Goal: Task Accomplishment & Management: Complete application form

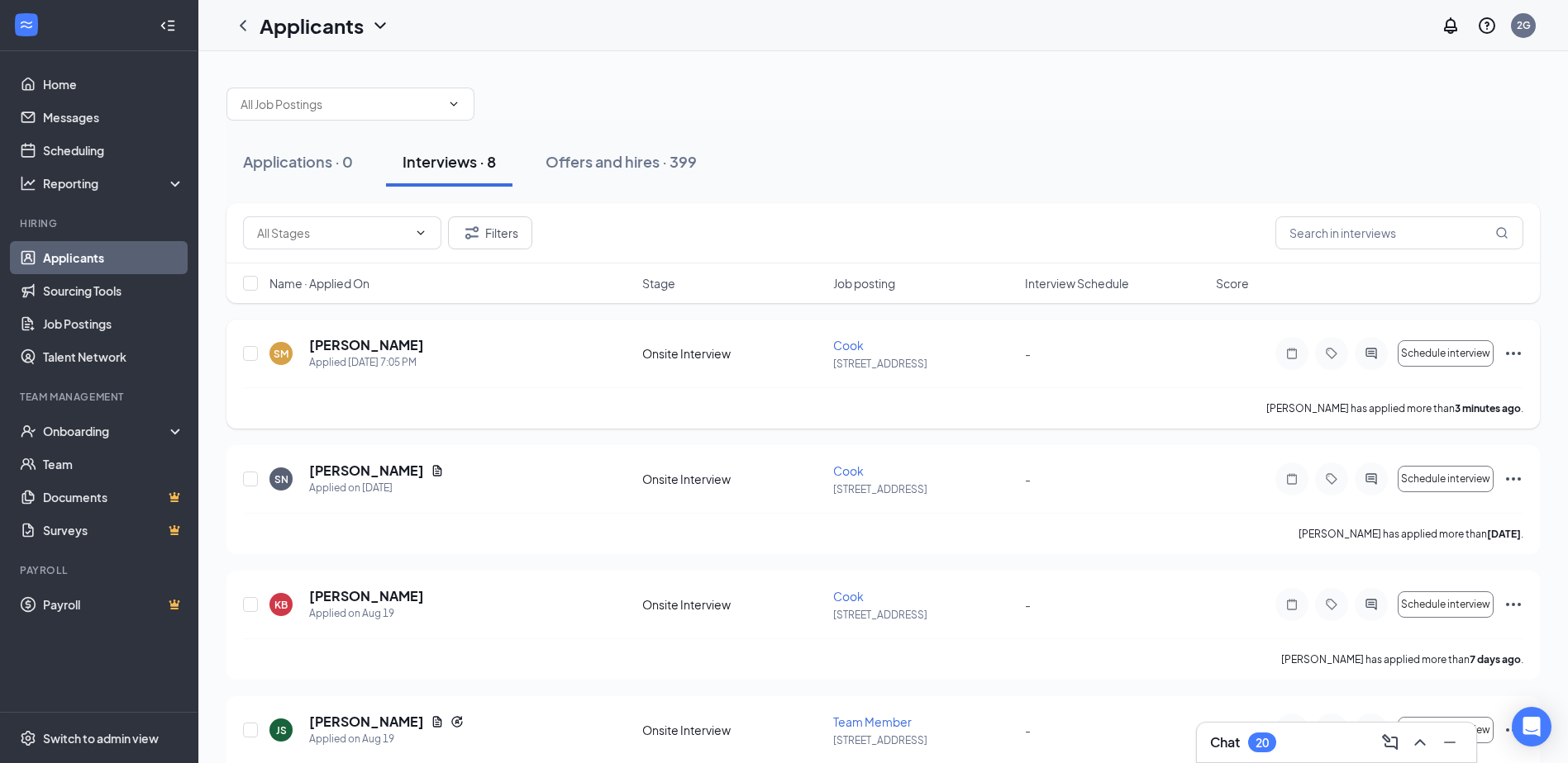
click at [1506, 348] on icon "Ellipses" at bounding box center [1512, 353] width 20 height 20
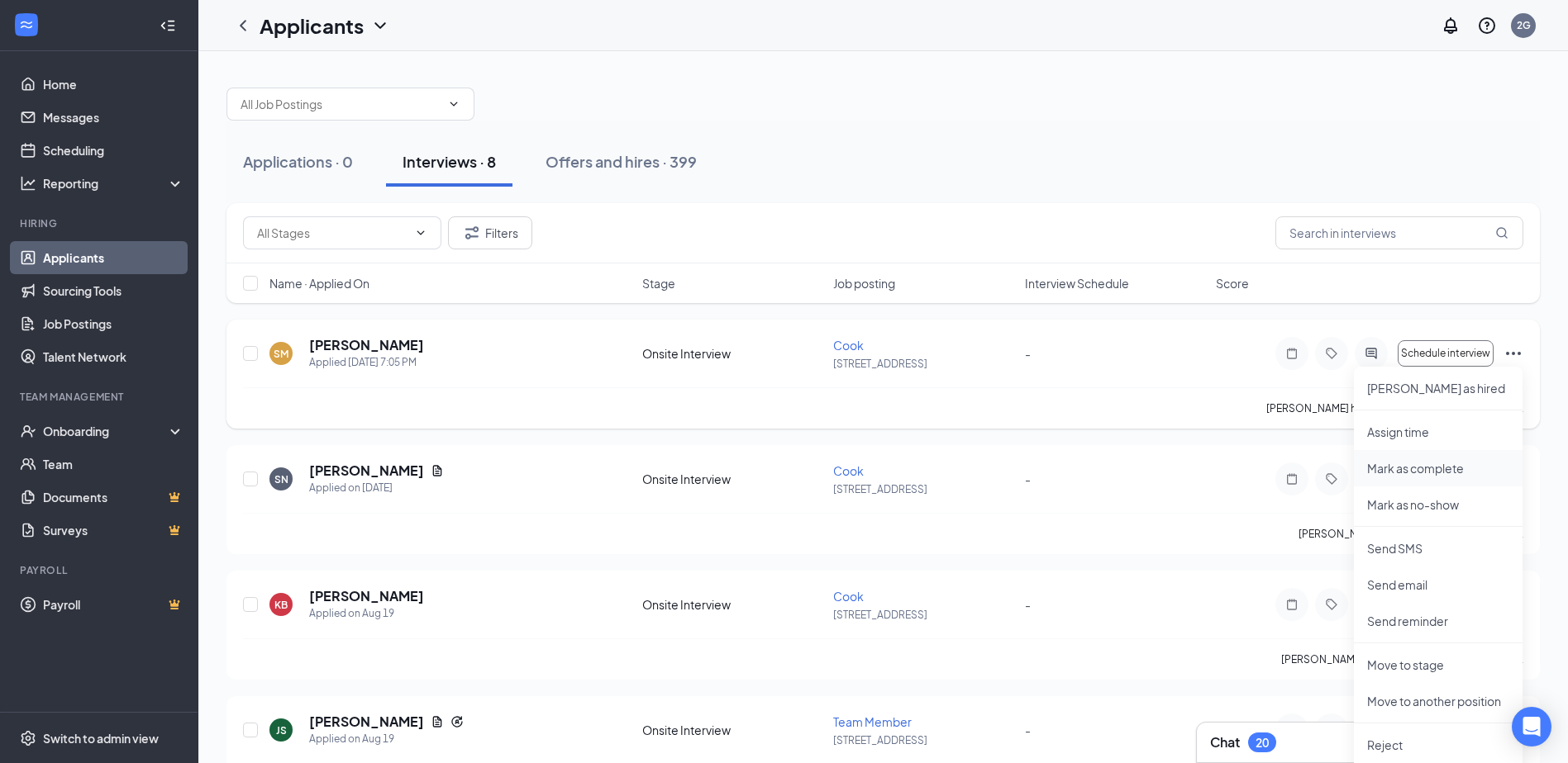
click at [1466, 466] on p "Mark as complete" at bounding box center [1438, 467] width 142 height 16
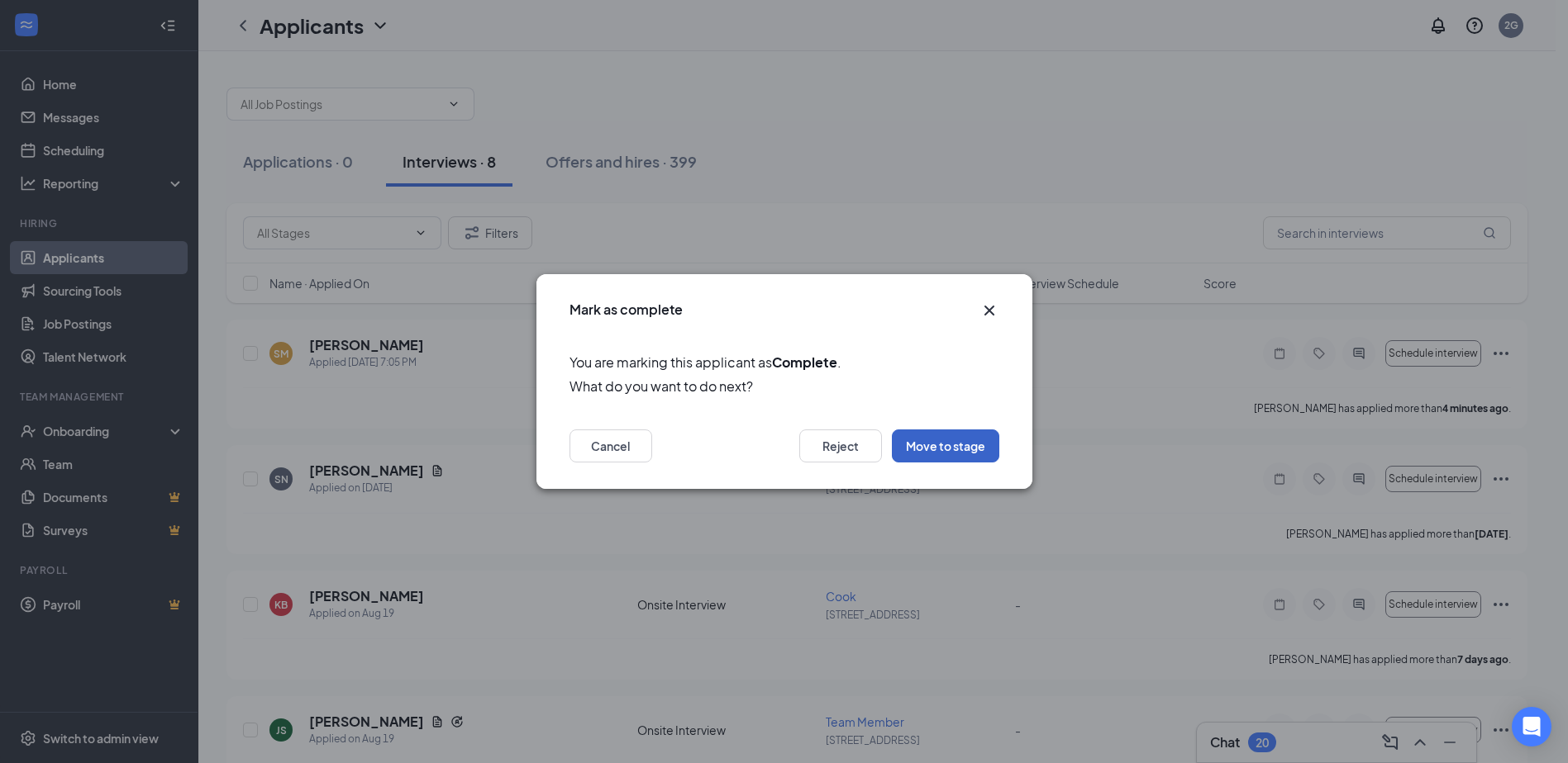
click at [962, 450] on button "Move to stage" at bounding box center [946, 446] width 108 height 33
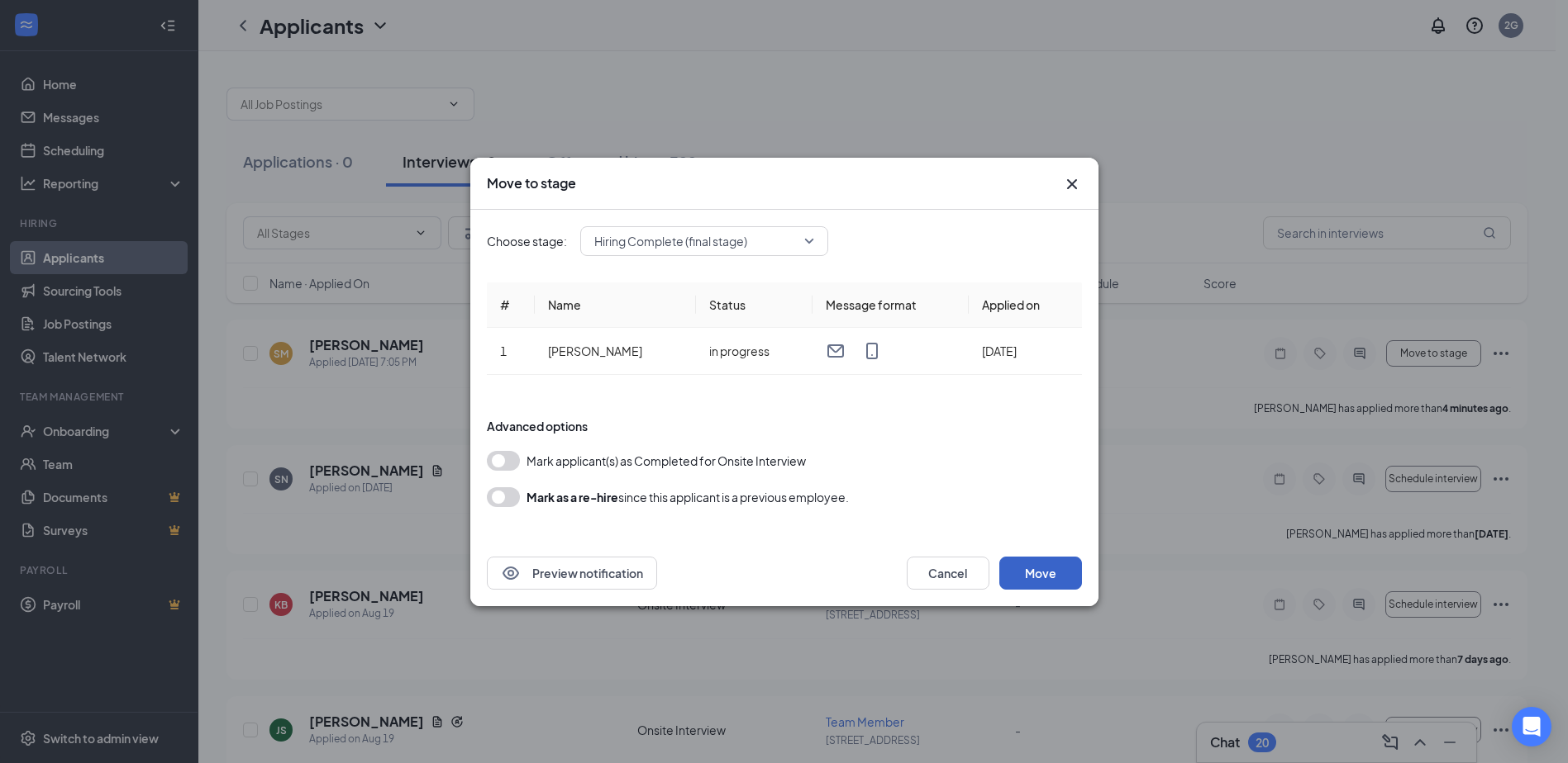
click at [1065, 559] on button "Move" at bounding box center [1040, 573] width 82 height 33
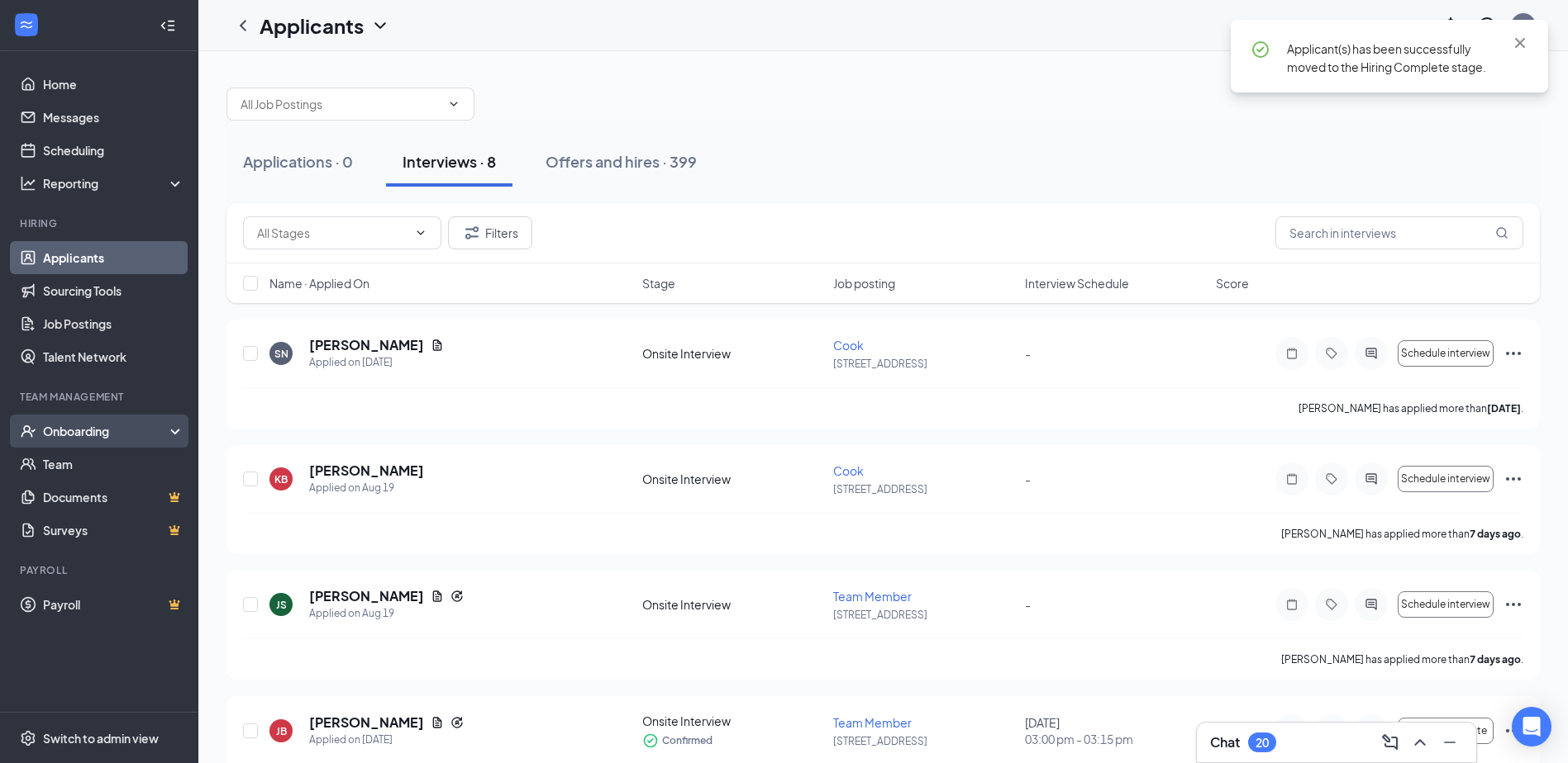
click at [62, 432] on div "Onboarding" at bounding box center [106, 431] width 128 height 16
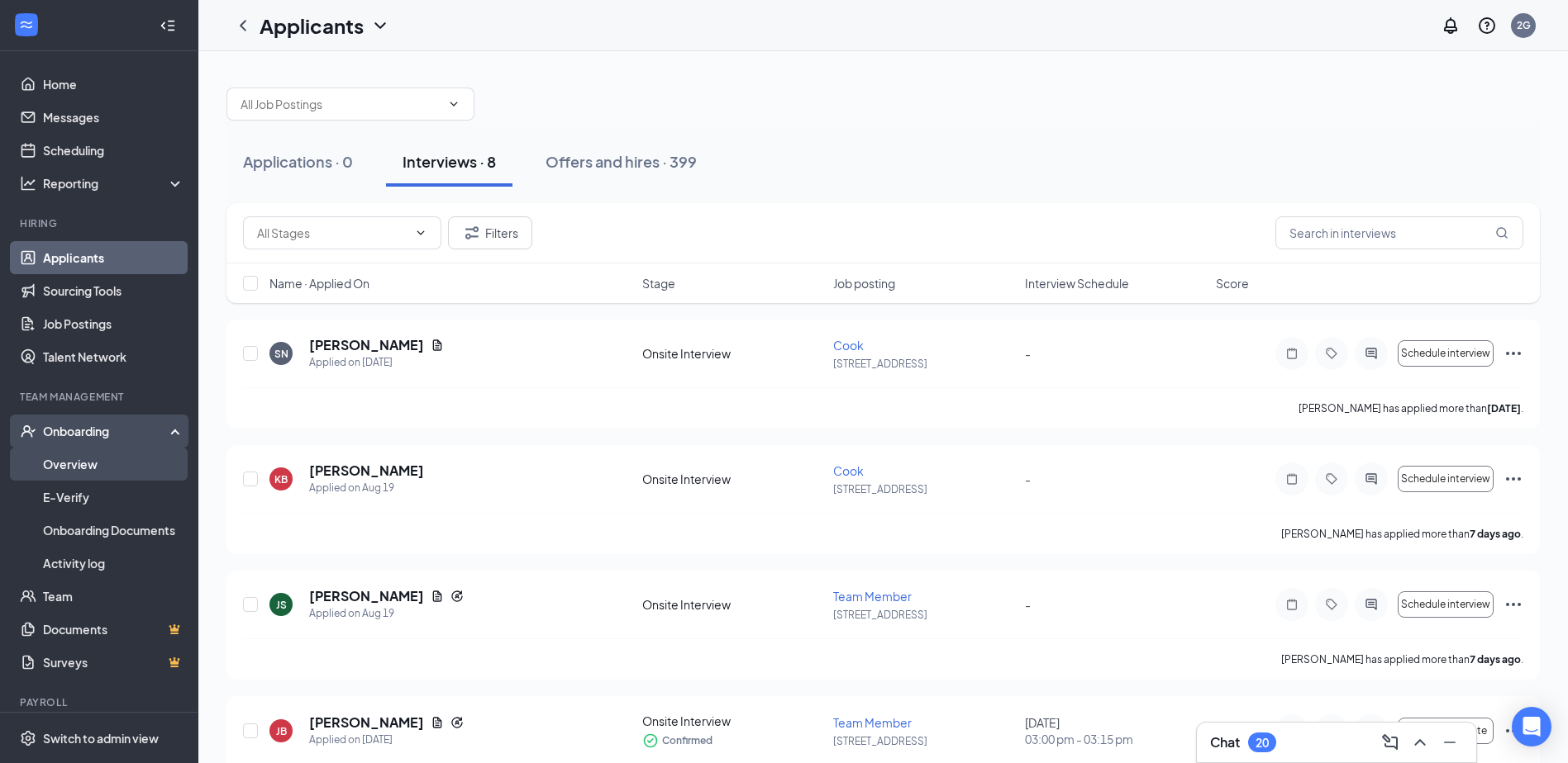
click at [87, 467] on link "Overview" at bounding box center [113, 464] width 142 height 33
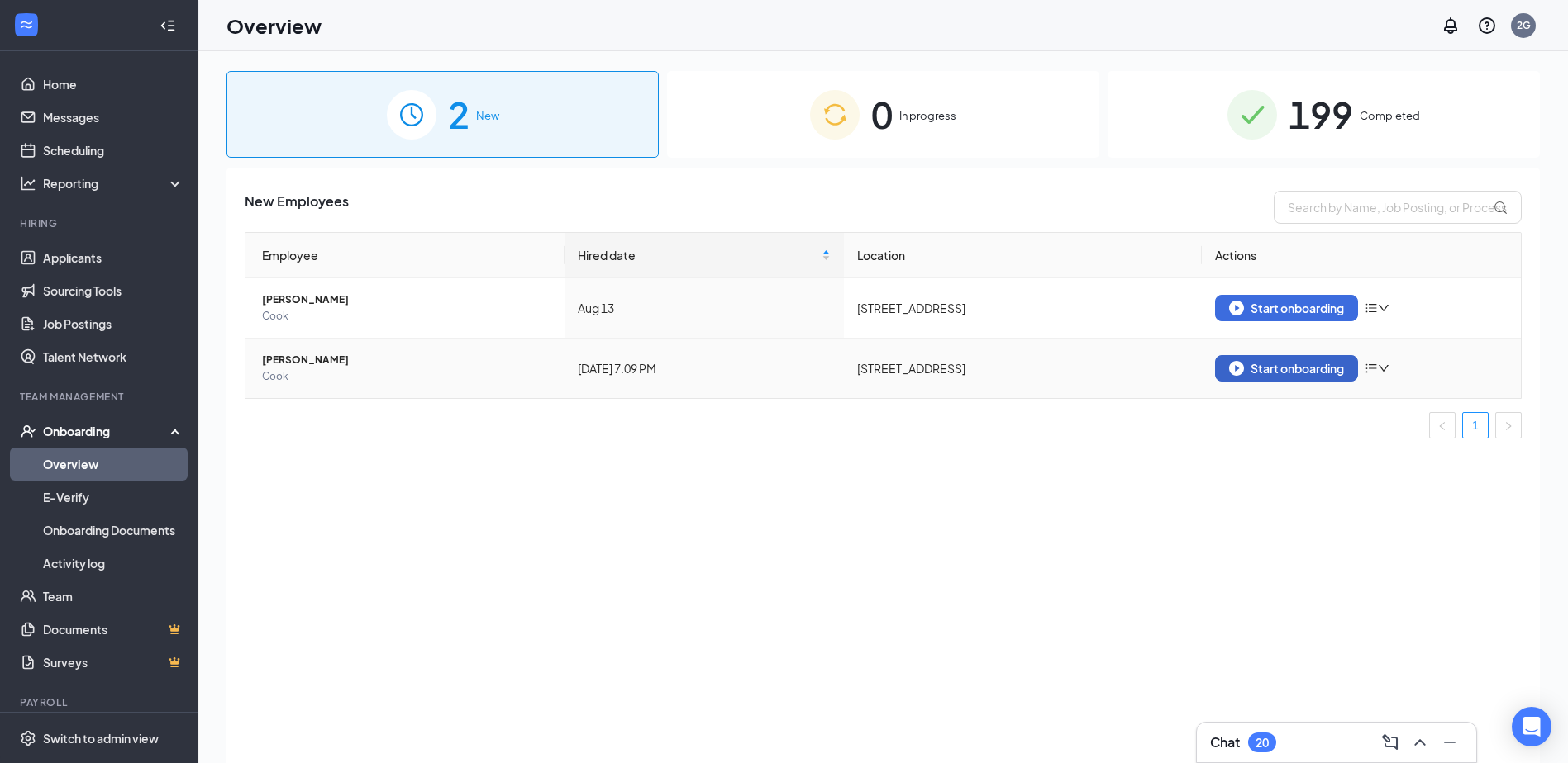
click at [1258, 373] on div "Start onboarding" at bounding box center [1287, 368] width 115 height 15
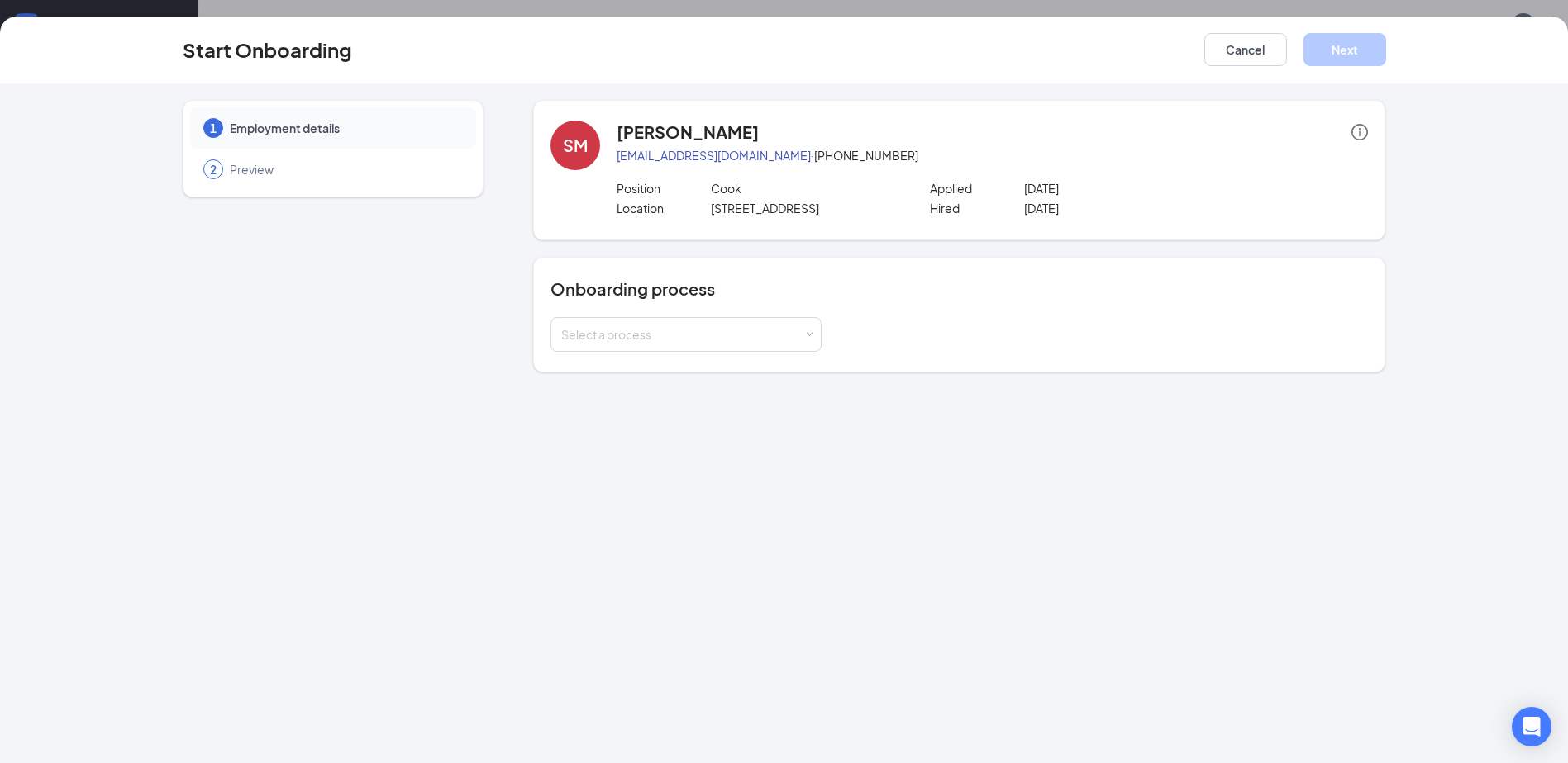
click at [741, 359] on div "Onboarding process Select a process" at bounding box center [959, 314] width 852 height 115
click at [742, 345] on div "Select a process" at bounding box center [686, 334] width 249 height 33
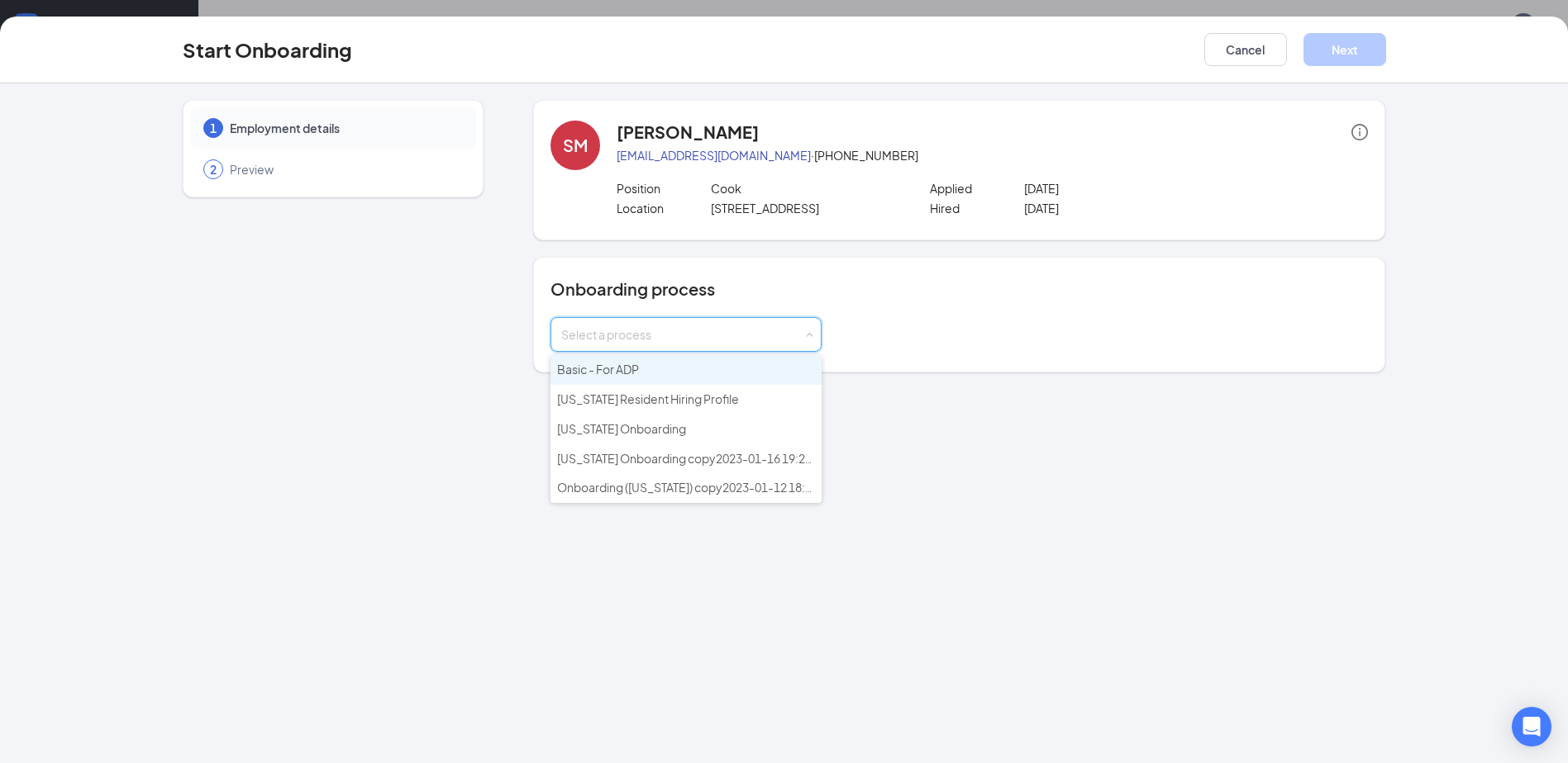
click at [743, 359] on li "Basic - For ADP" at bounding box center [686, 369] width 271 height 29
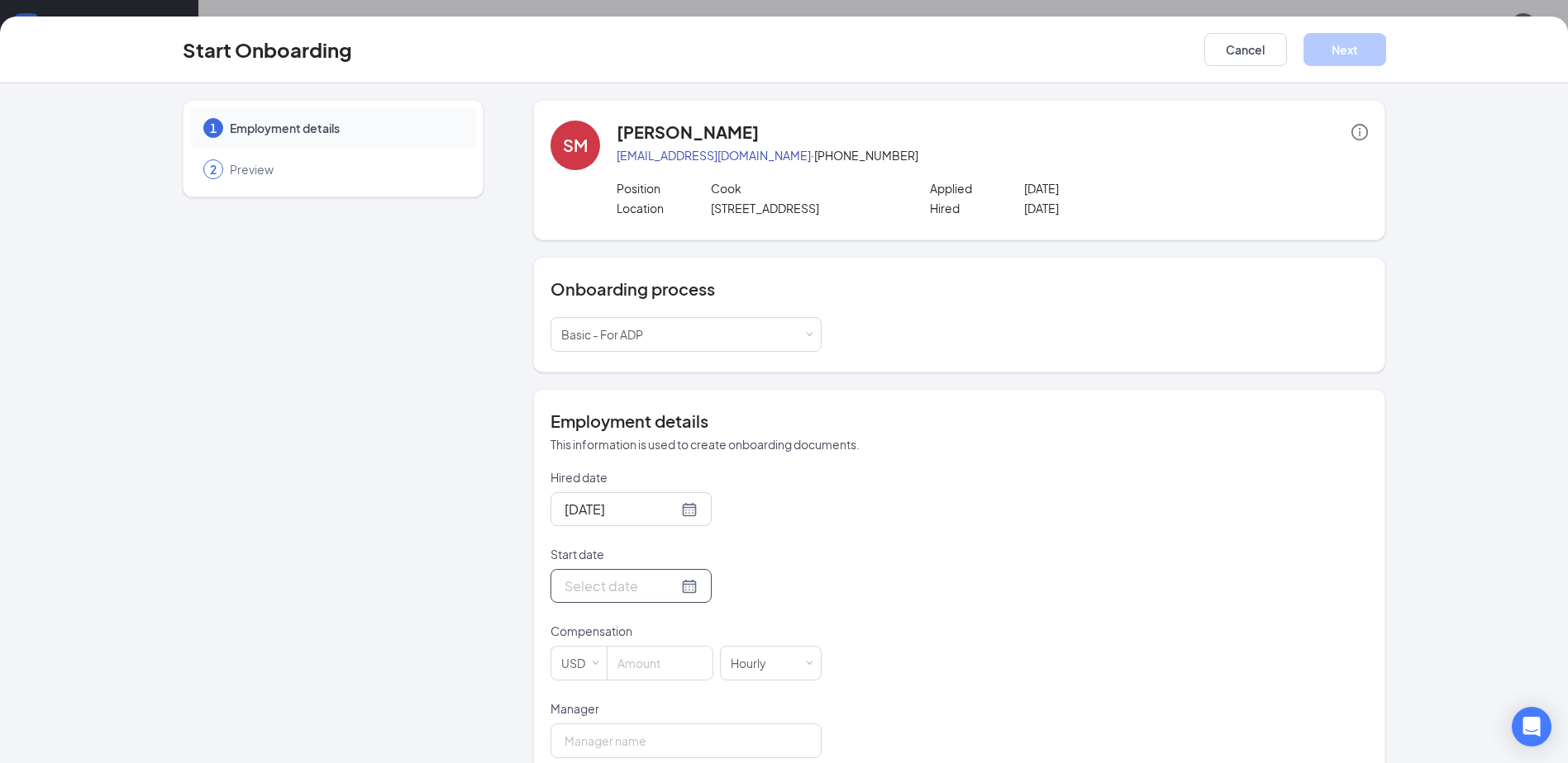
click at [646, 592] on input "Start date" at bounding box center [622, 586] width 113 height 21
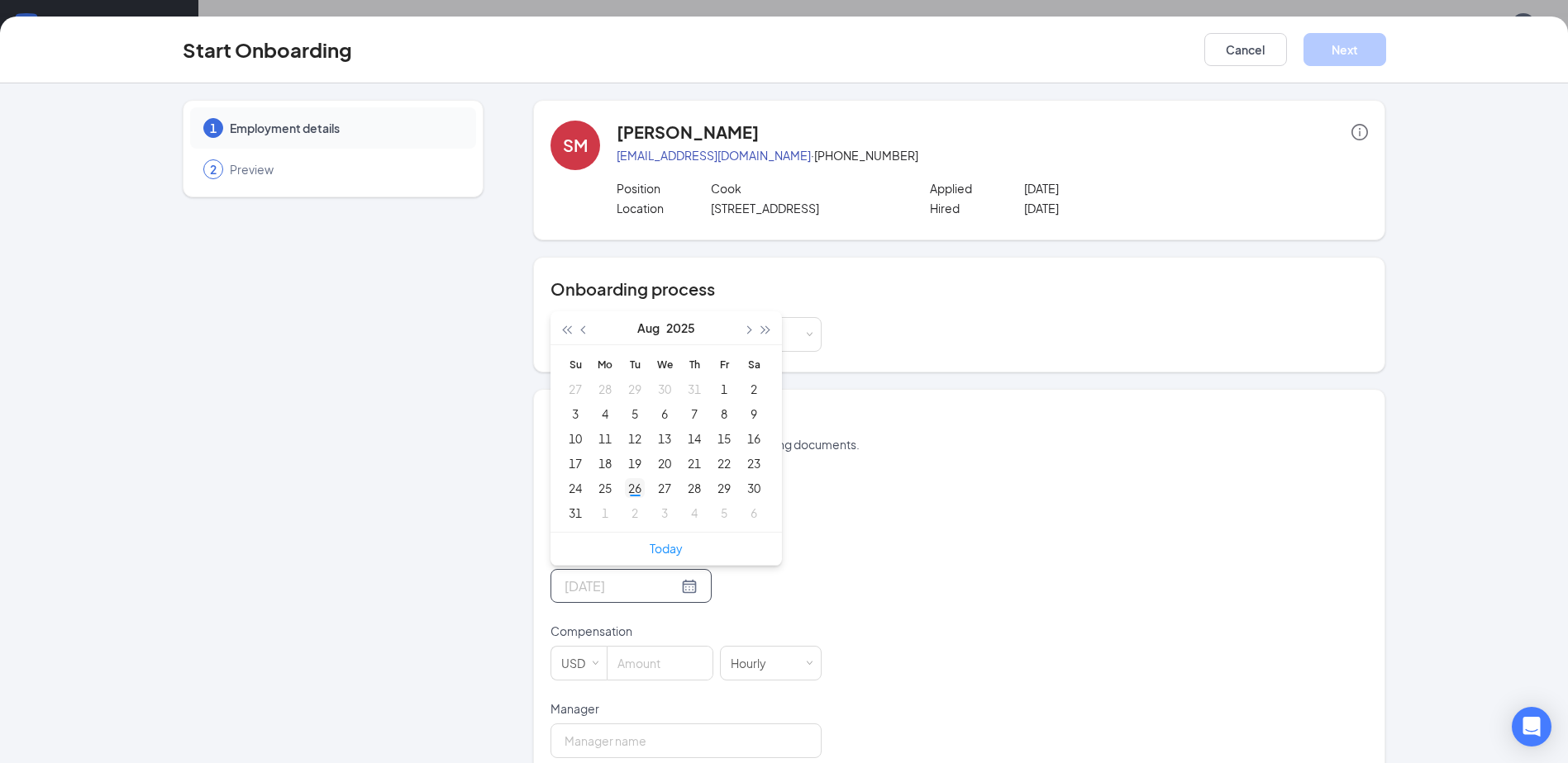
type input "[DATE]"
click at [632, 485] on div "26" at bounding box center [634, 488] width 20 height 20
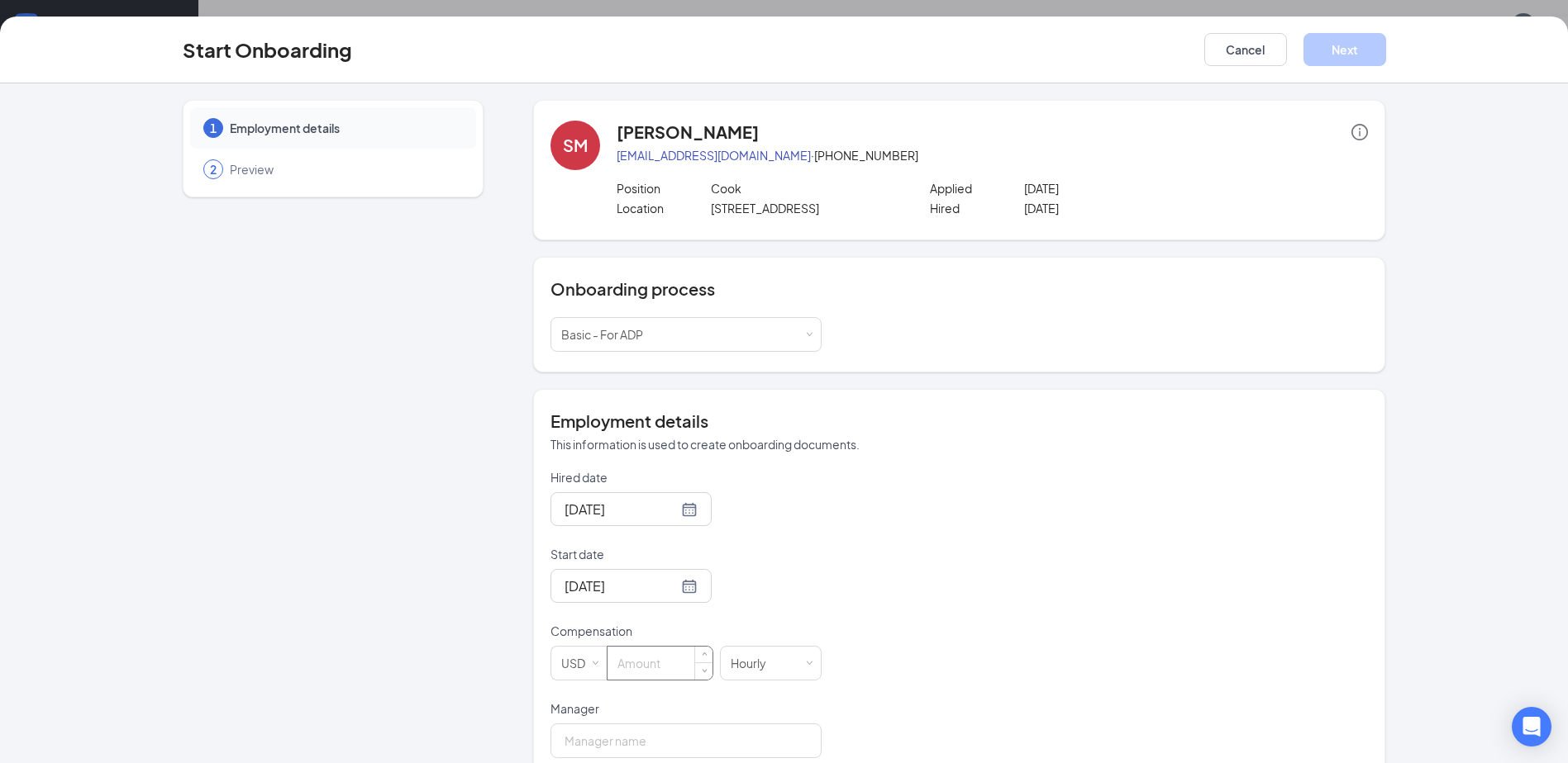
click at [652, 670] on input at bounding box center [659, 663] width 105 height 33
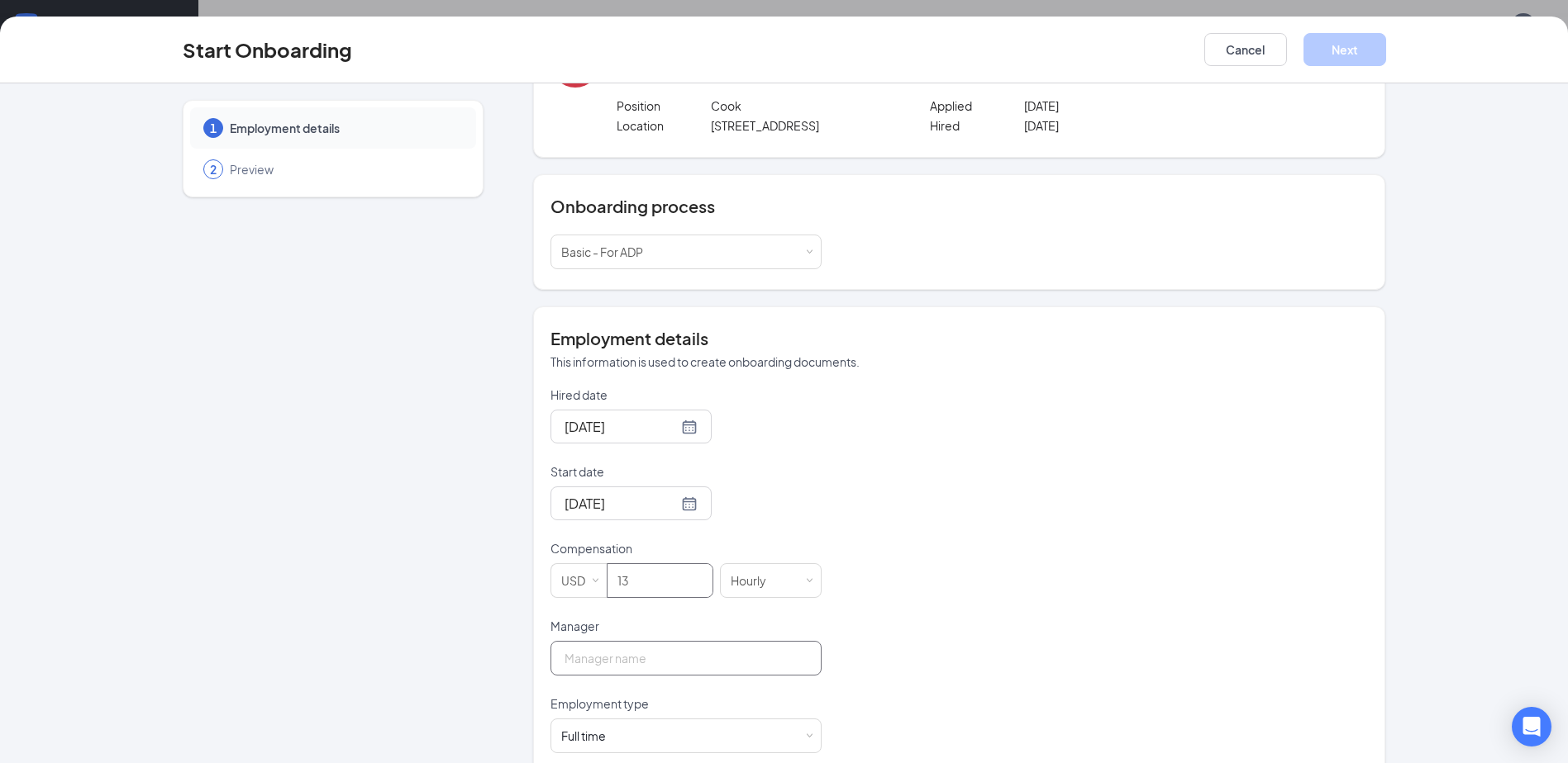
type input "13"
click at [727, 657] on input "Manager" at bounding box center [686, 658] width 271 height 35
type input "[PERSON_NAME]"
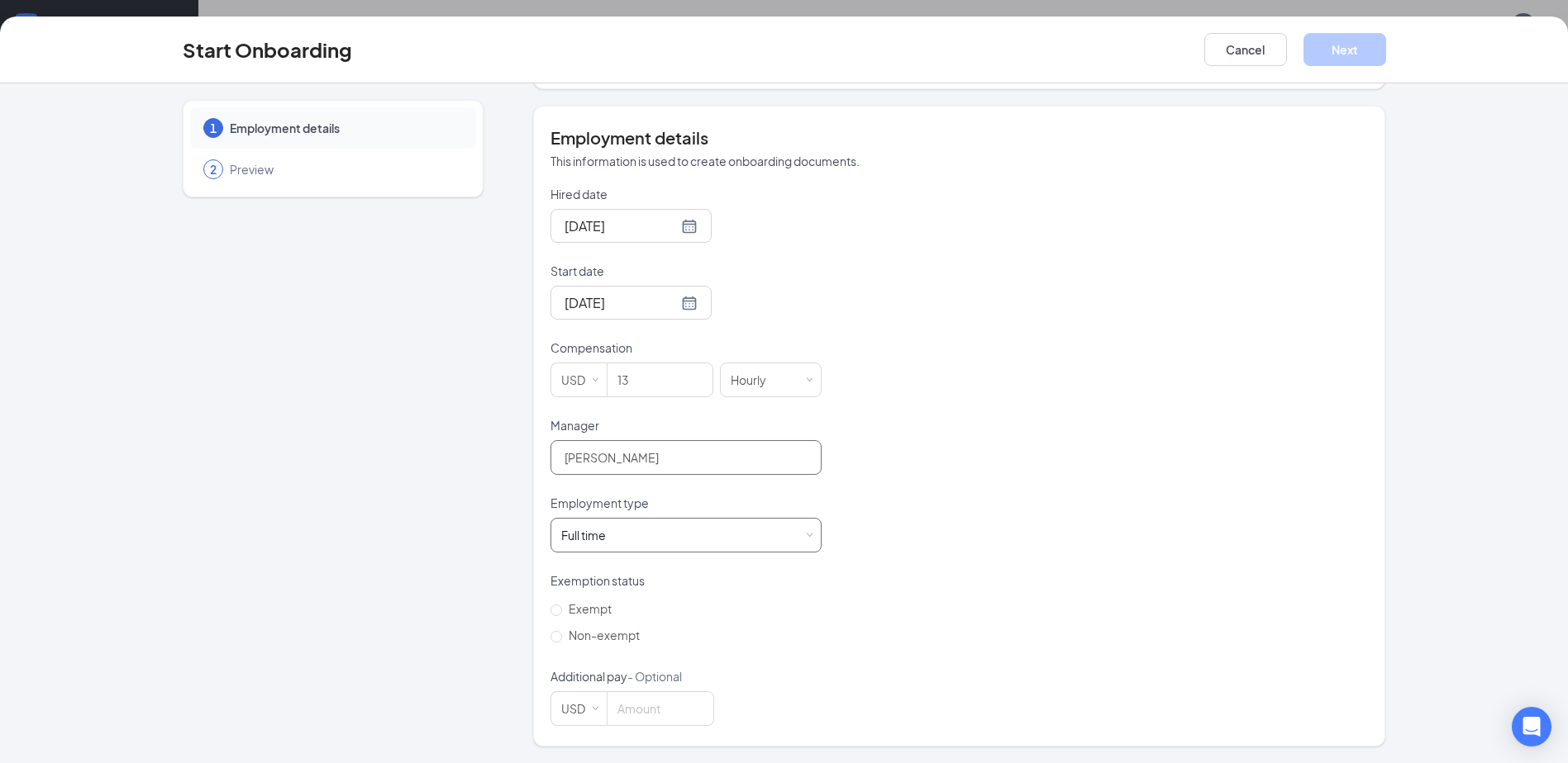
scroll to position [75, 0]
click at [849, 300] on div "Hired date [DATE] Start date [DATE] [DATE] Su Mo Tu We Th Fr Sa 27 28 29 30 31 …" at bounding box center [959, 456] width 817 height 540
click at [592, 648] on label "Non-exempt" at bounding box center [598, 636] width 95 height 26
click at [562, 643] on input "Non-exempt" at bounding box center [556, 636] width 11 height 11
radio input "true"
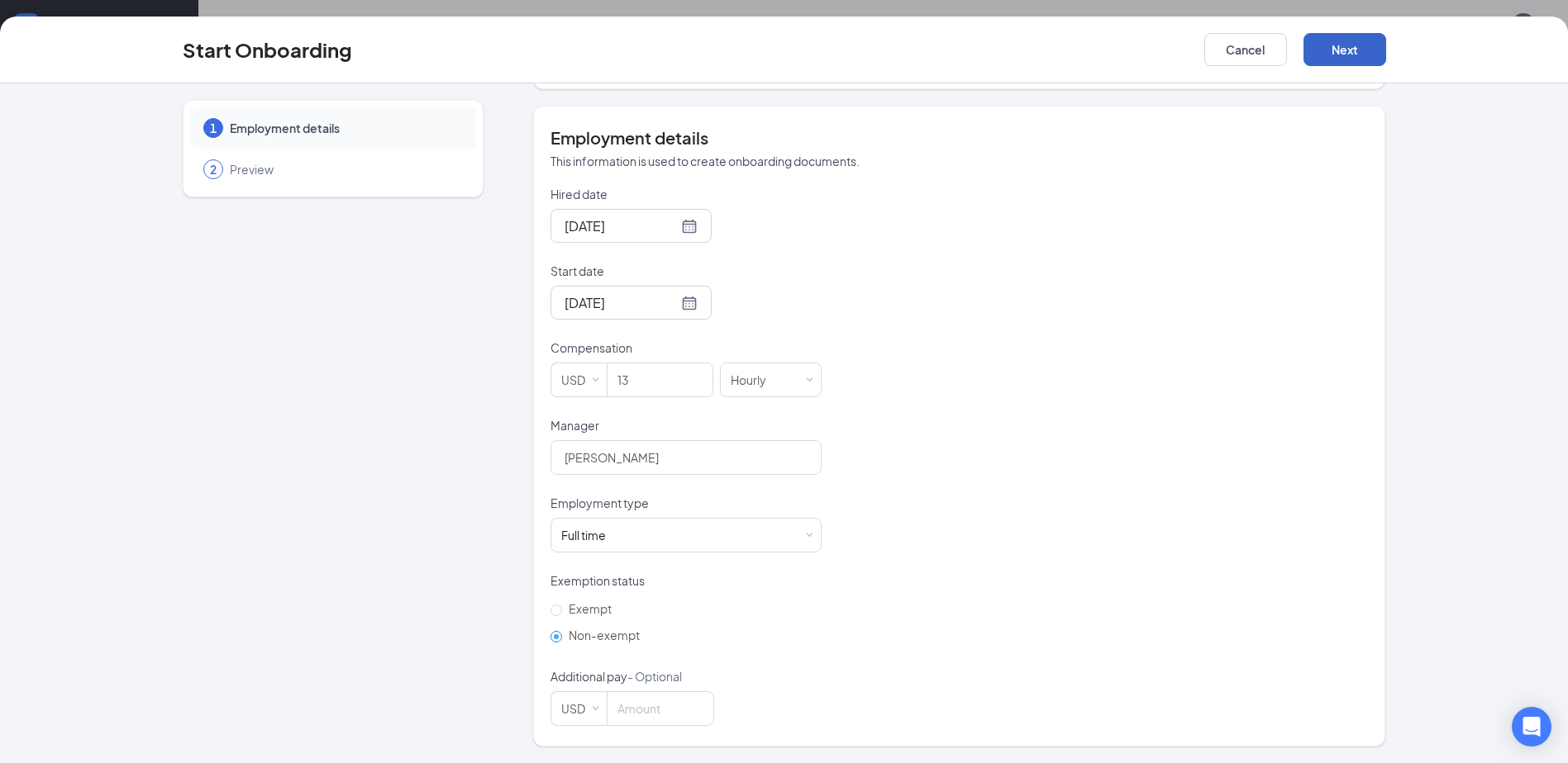
click at [1363, 46] on button "Next" at bounding box center [1344, 49] width 82 height 33
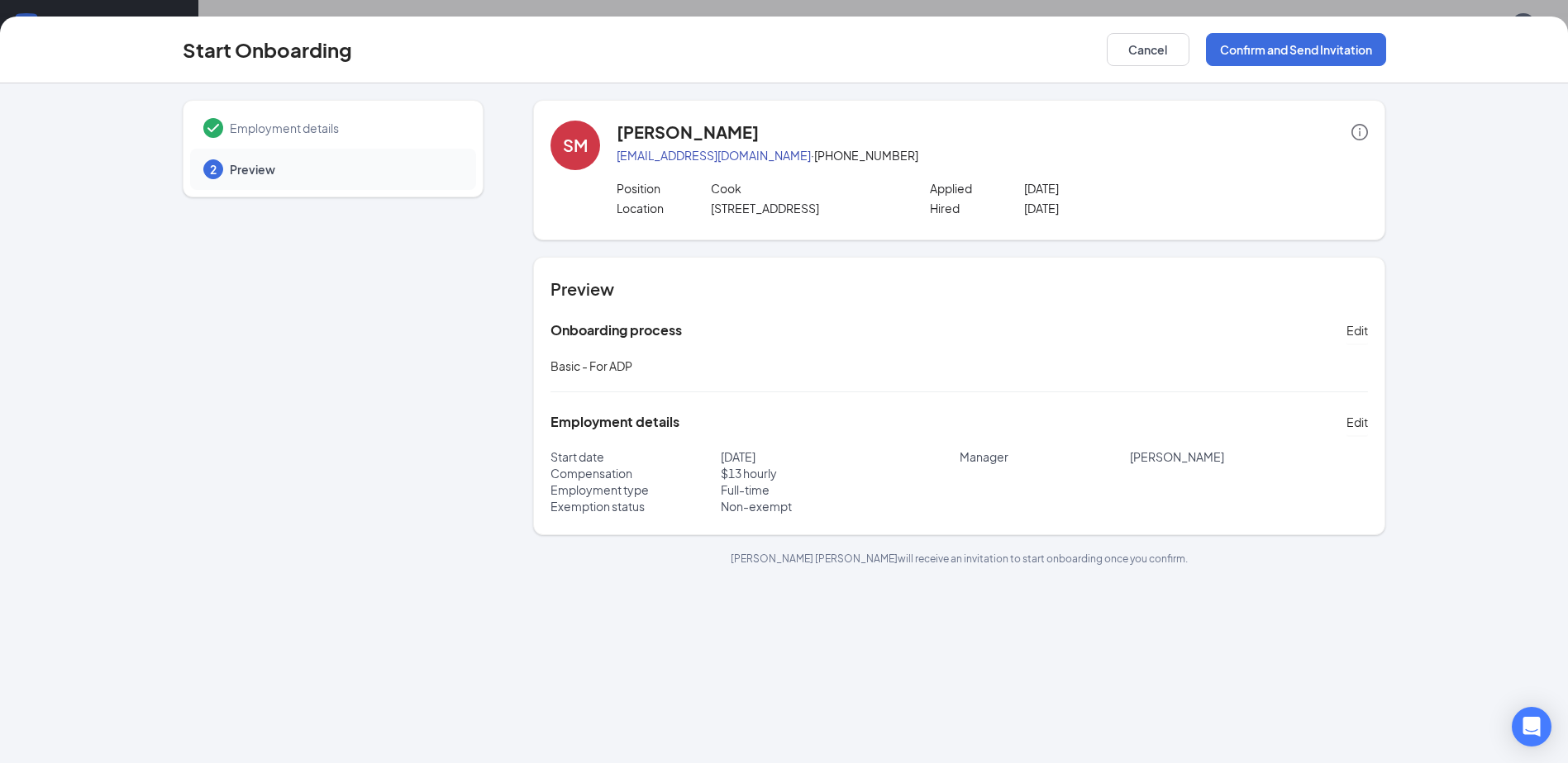
scroll to position [0, 0]
click at [1355, 56] on button "Confirm and Send Invitation" at bounding box center [1295, 49] width 180 height 33
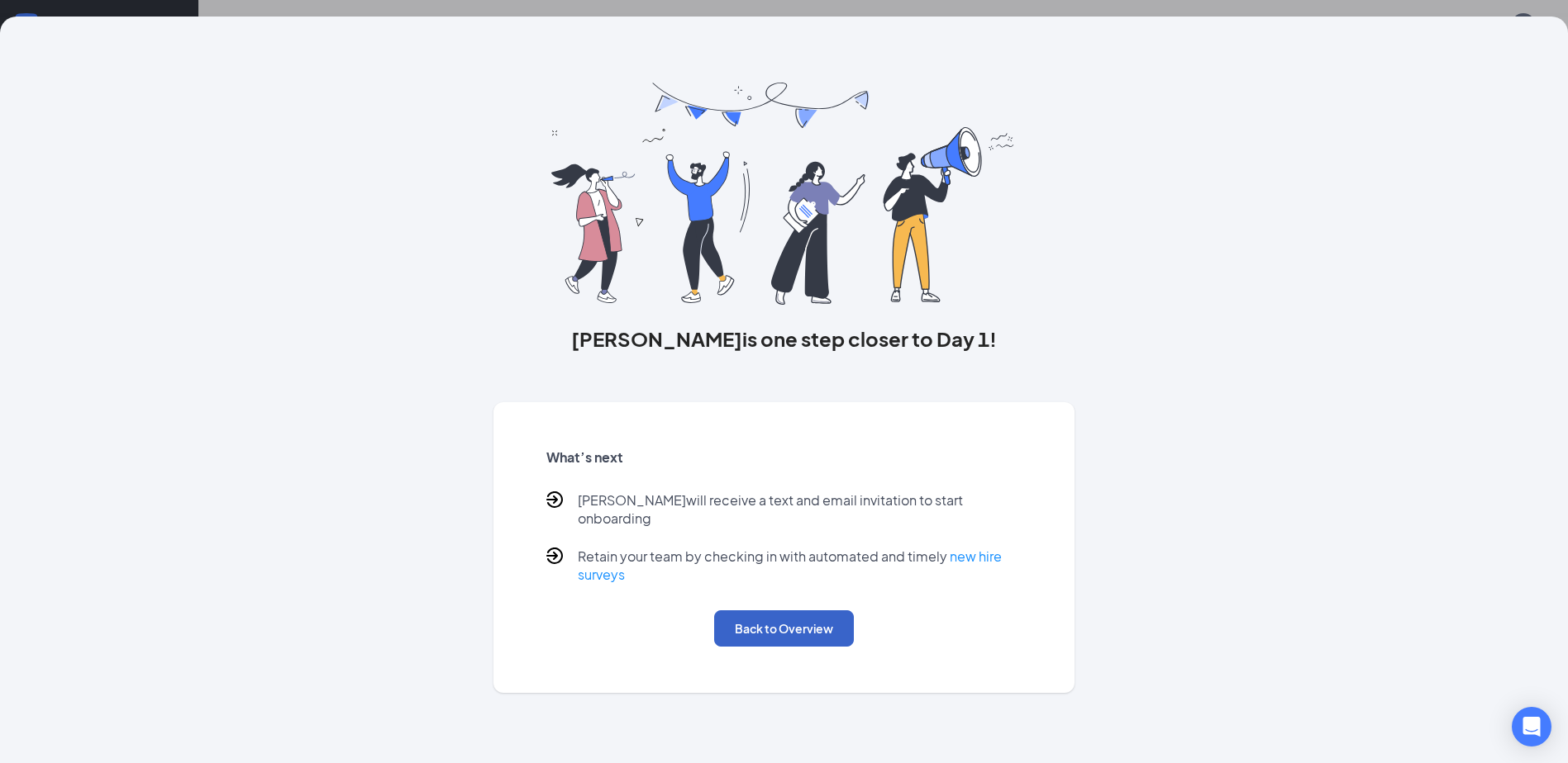
click at [822, 612] on button "Back to Overview" at bounding box center [784, 629] width 140 height 36
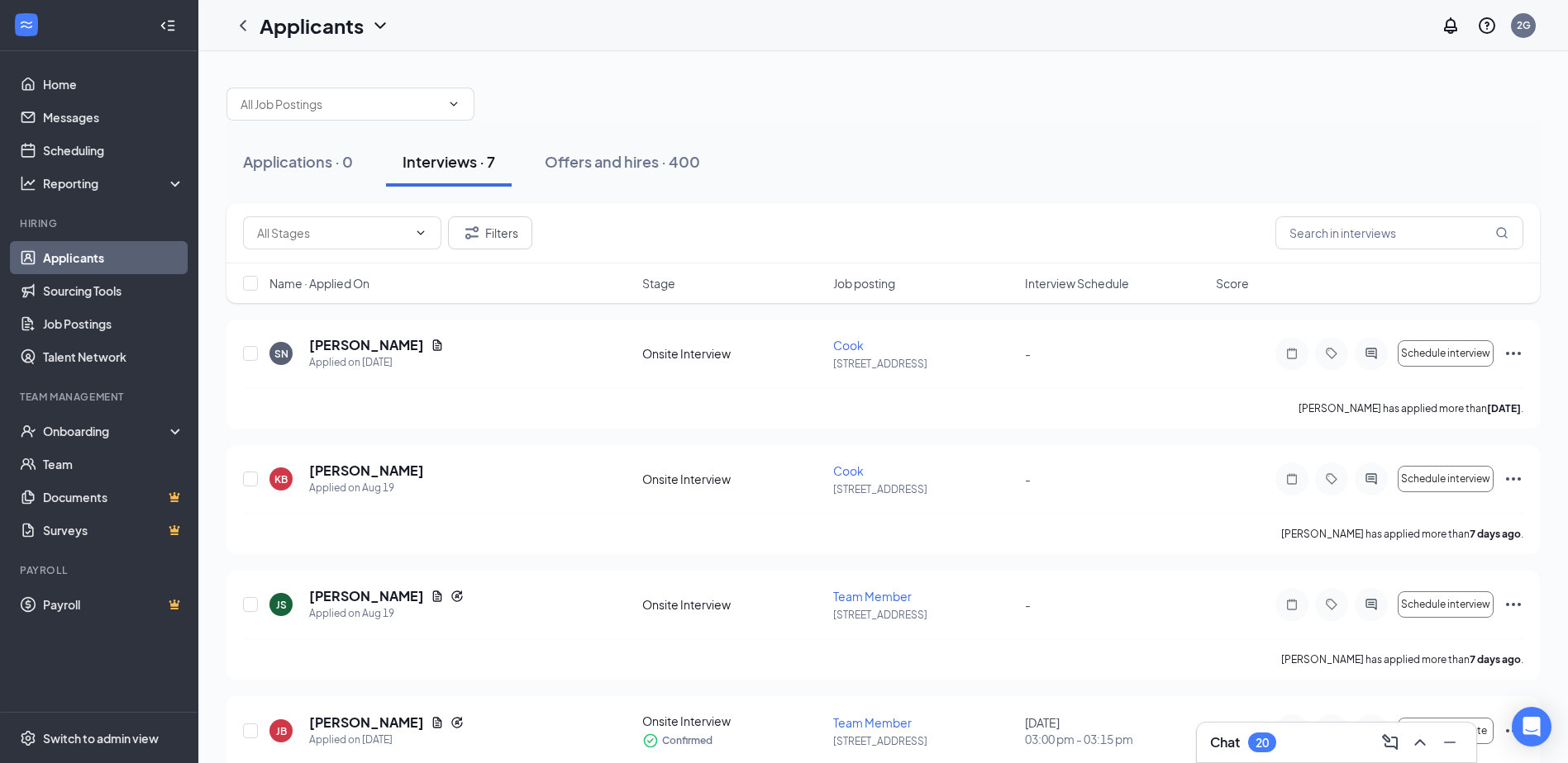
click at [433, 164] on div "Interviews · 7" at bounding box center [449, 161] width 93 height 21
click at [69, 297] on link "Sourcing Tools" at bounding box center [113, 290] width 142 height 33
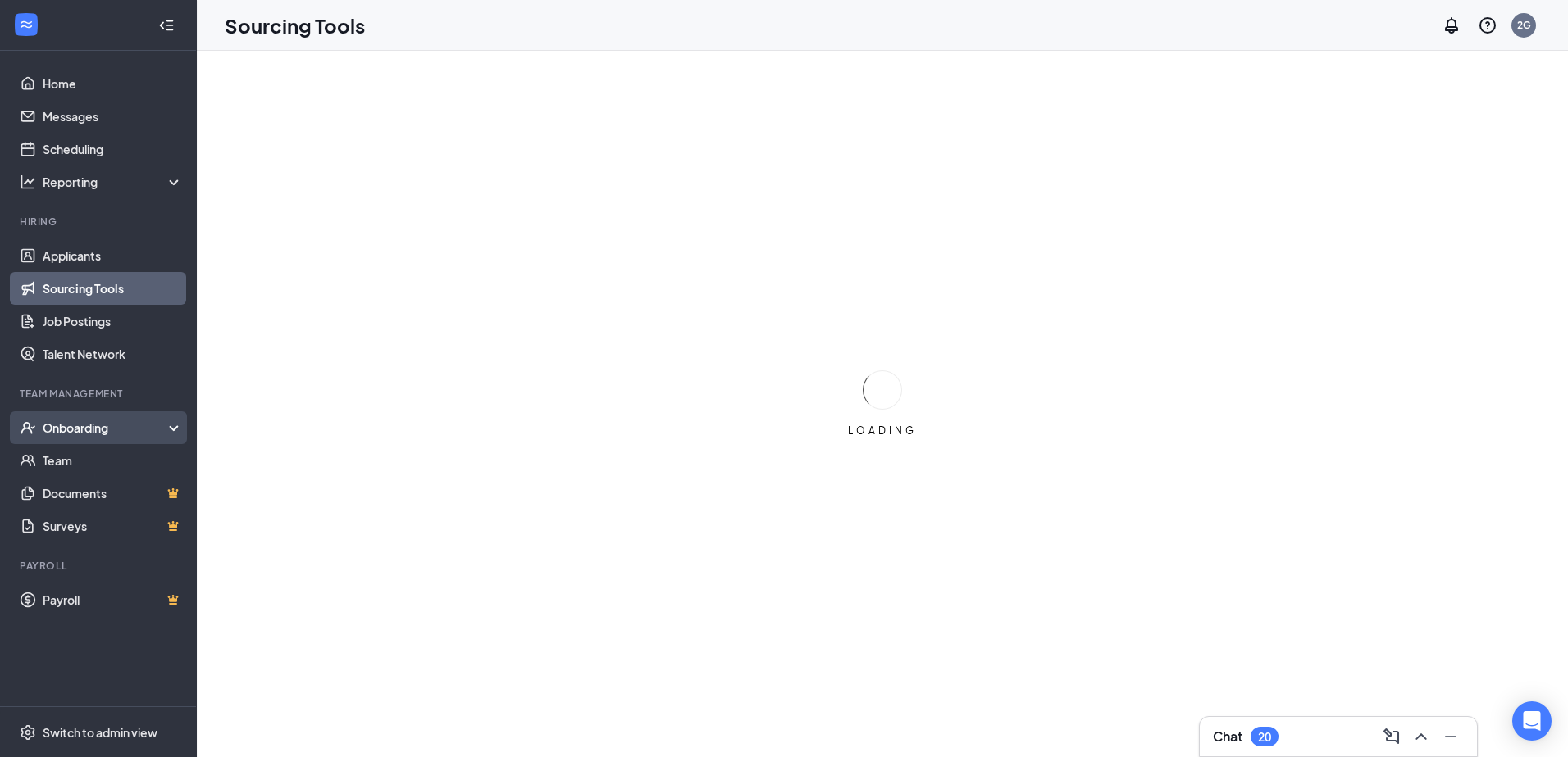
click at [97, 423] on div "Onboarding" at bounding box center [105, 427] width 127 height 16
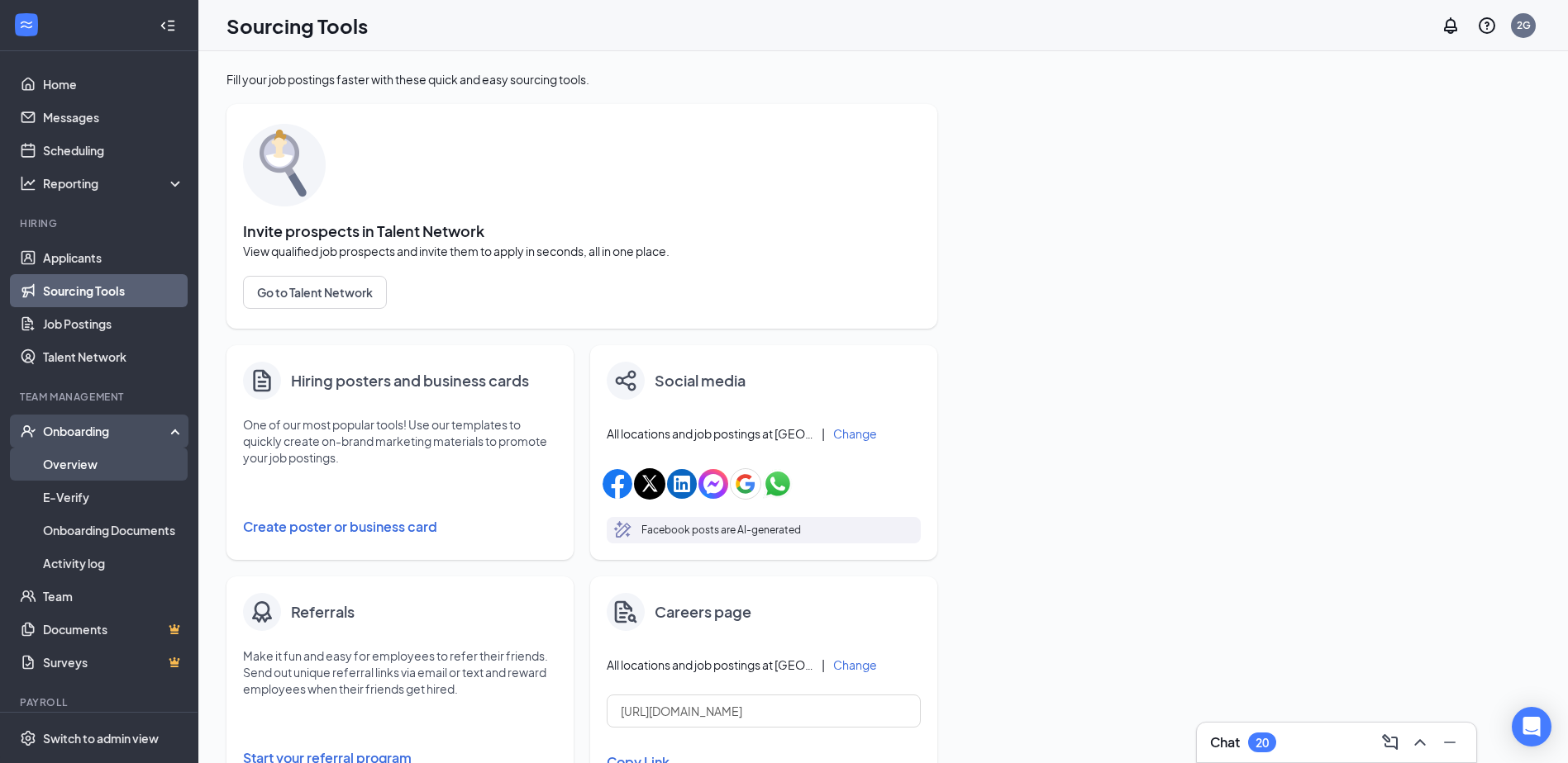
click at [137, 472] on link "Overview" at bounding box center [113, 464] width 142 height 33
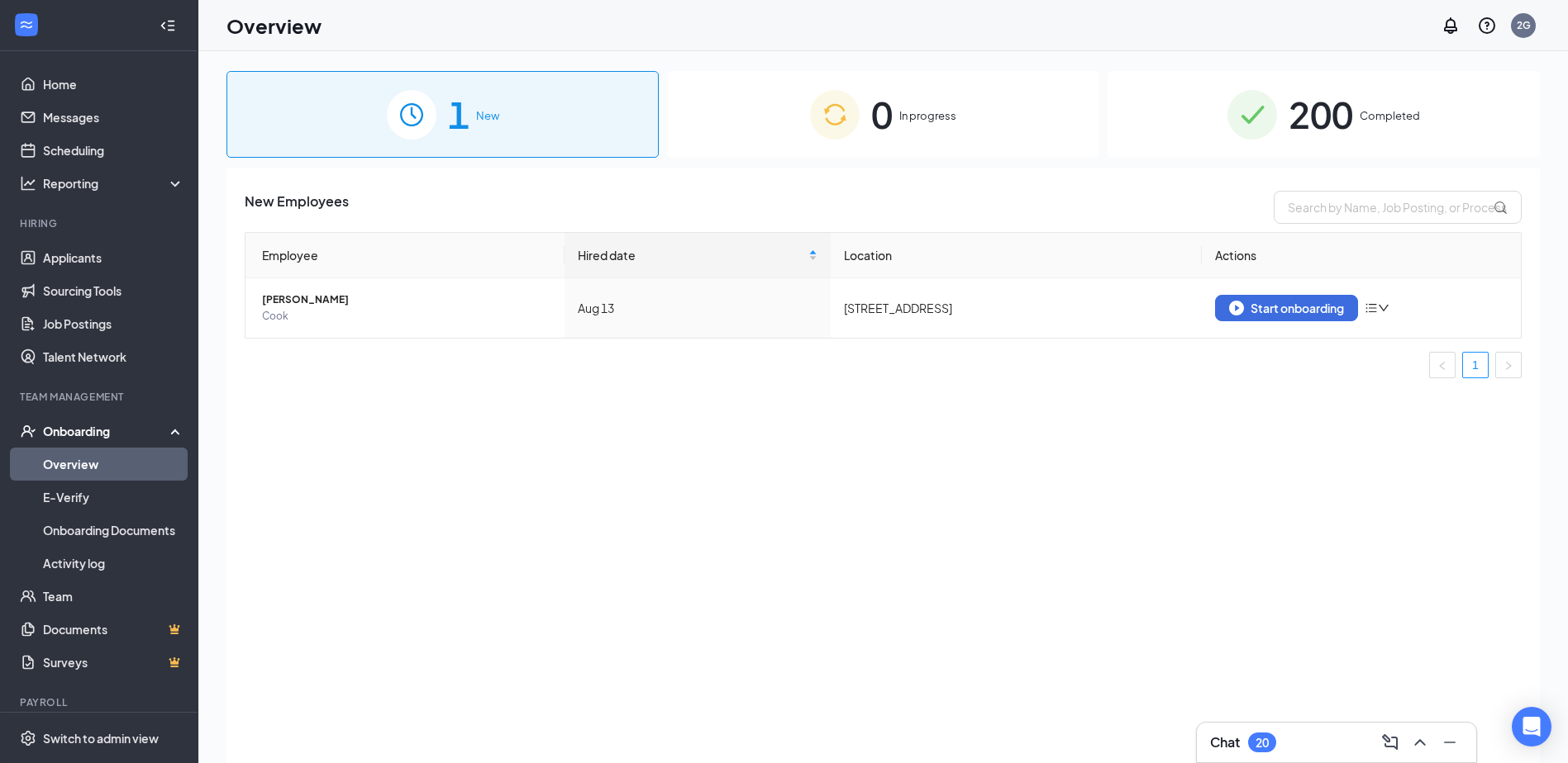
click at [1294, 114] on span "200" at bounding box center [1321, 114] width 64 height 57
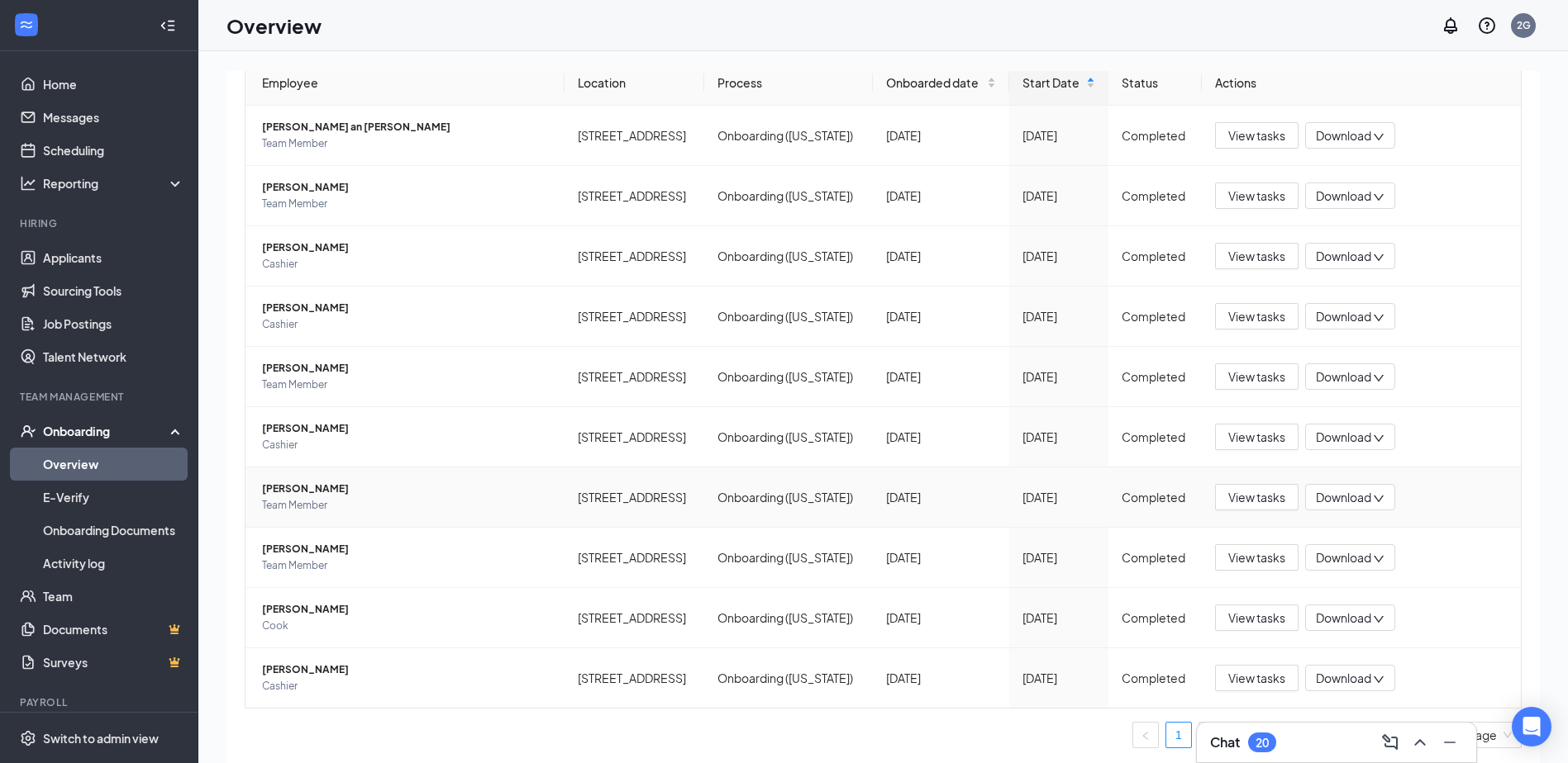
scroll to position [175, 0]
click at [86, 504] on link "E-Verify" at bounding box center [113, 497] width 142 height 33
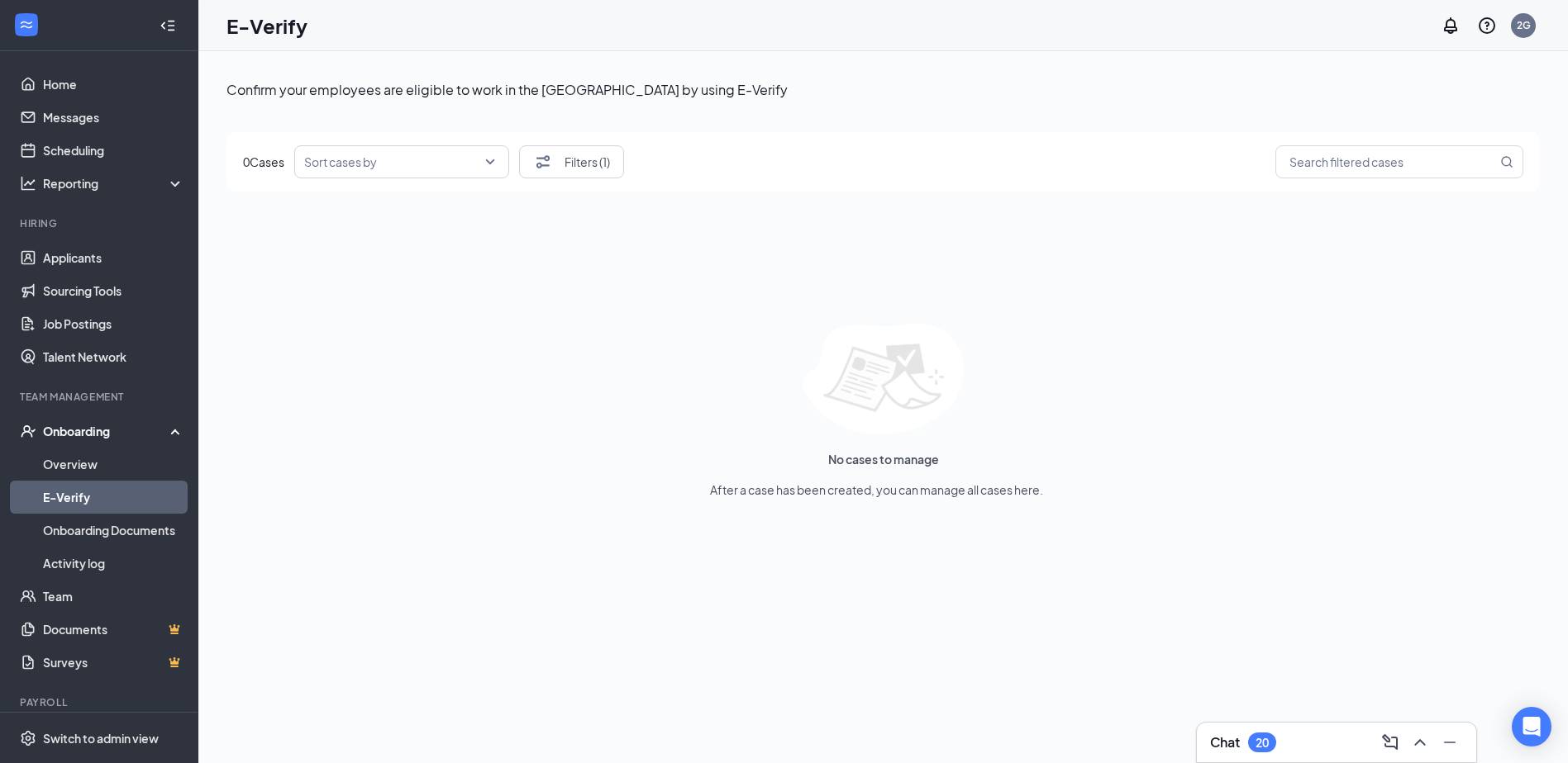
scroll to position [75, 0]
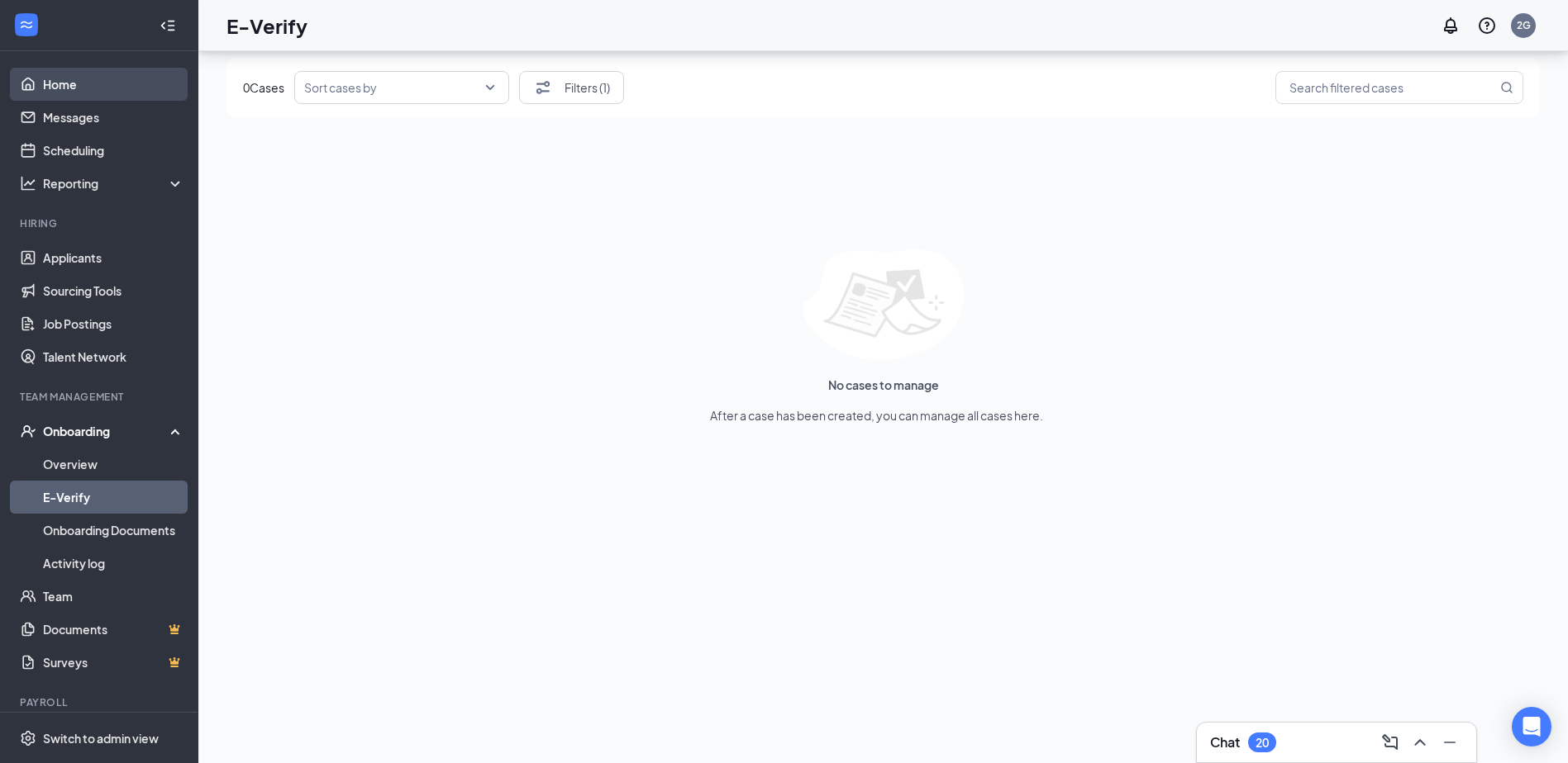
click at [82, 91] on link "Home" at bounding box center [113, 84] width 142 height 33
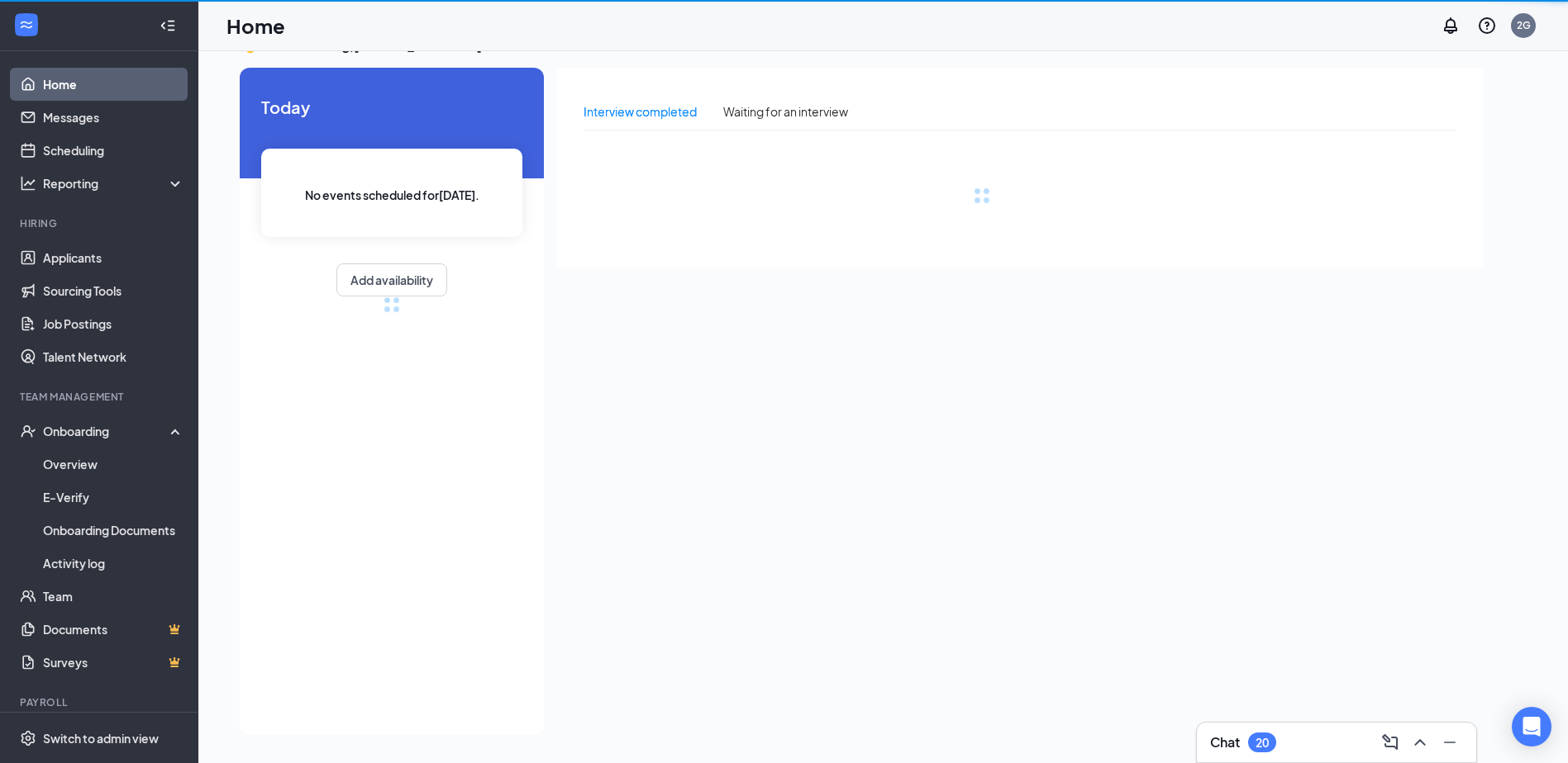
scroll to position [35, 0]
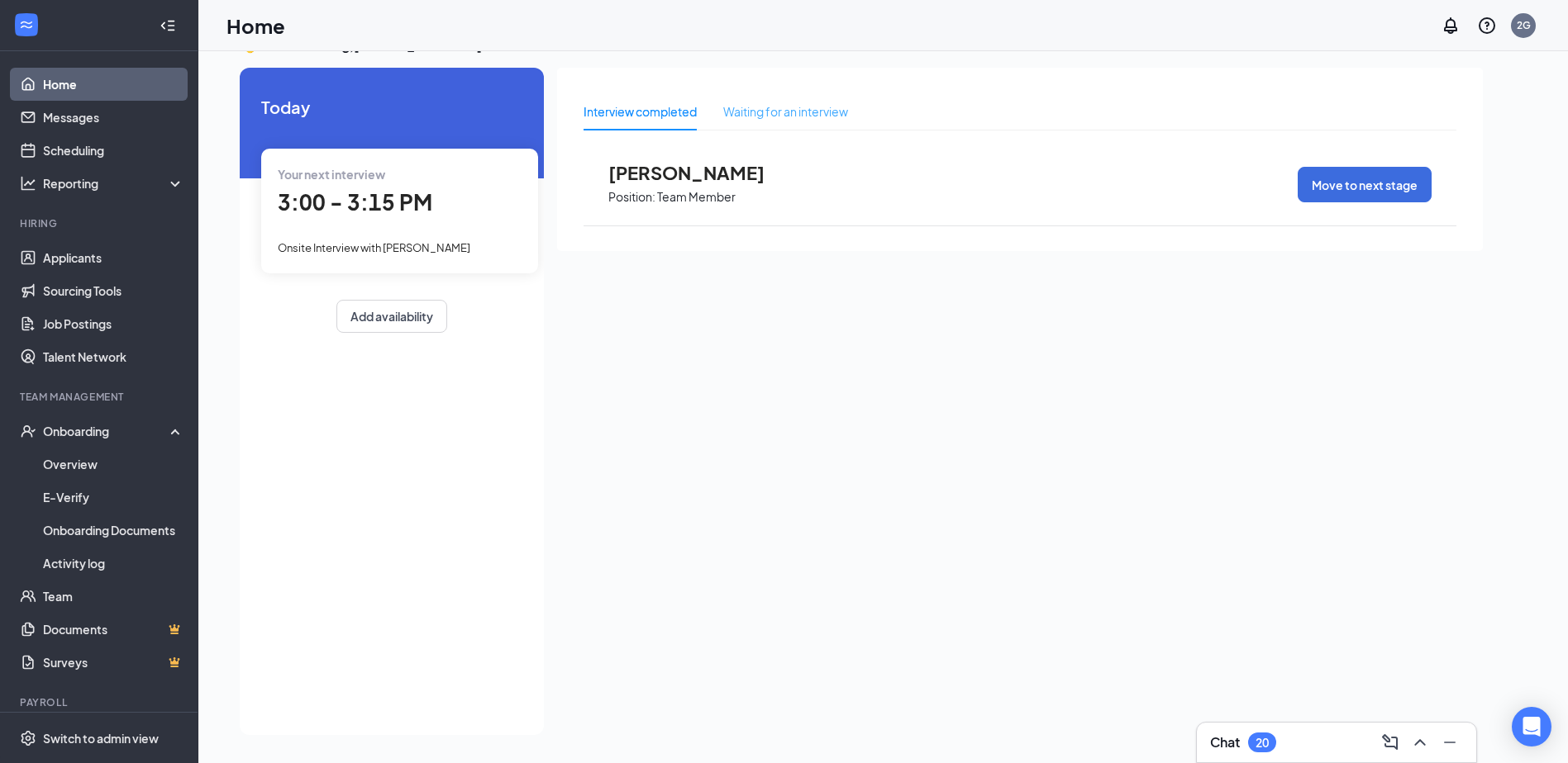
click at [762, 122] on div "Waiting for an interview" at bounding box center [786, 111] width 125 height 38
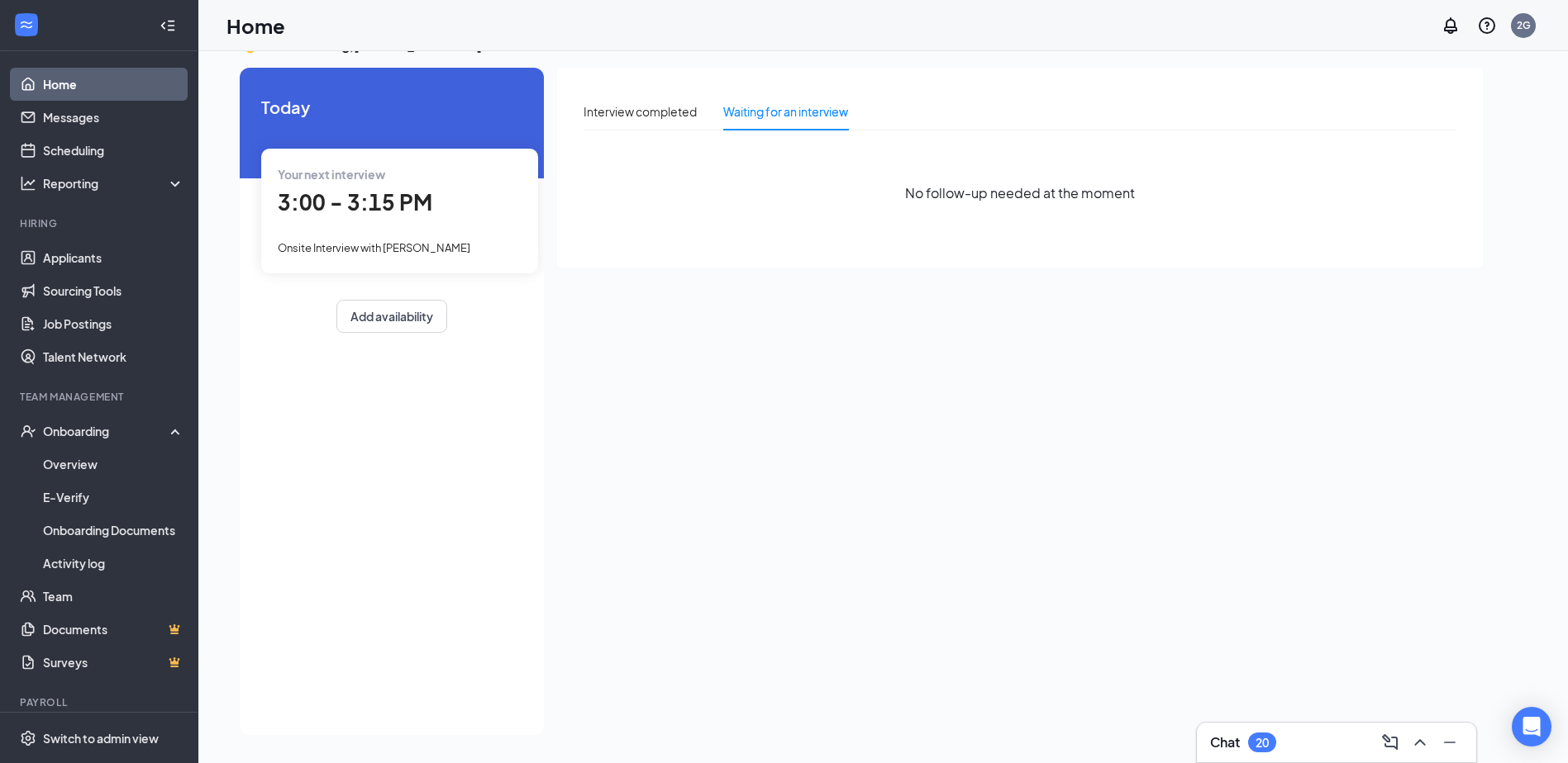
click at [477, 242] on div "Onsite Interview with Tracy Carter" at bounding box center [400, 246] width 244 height 18
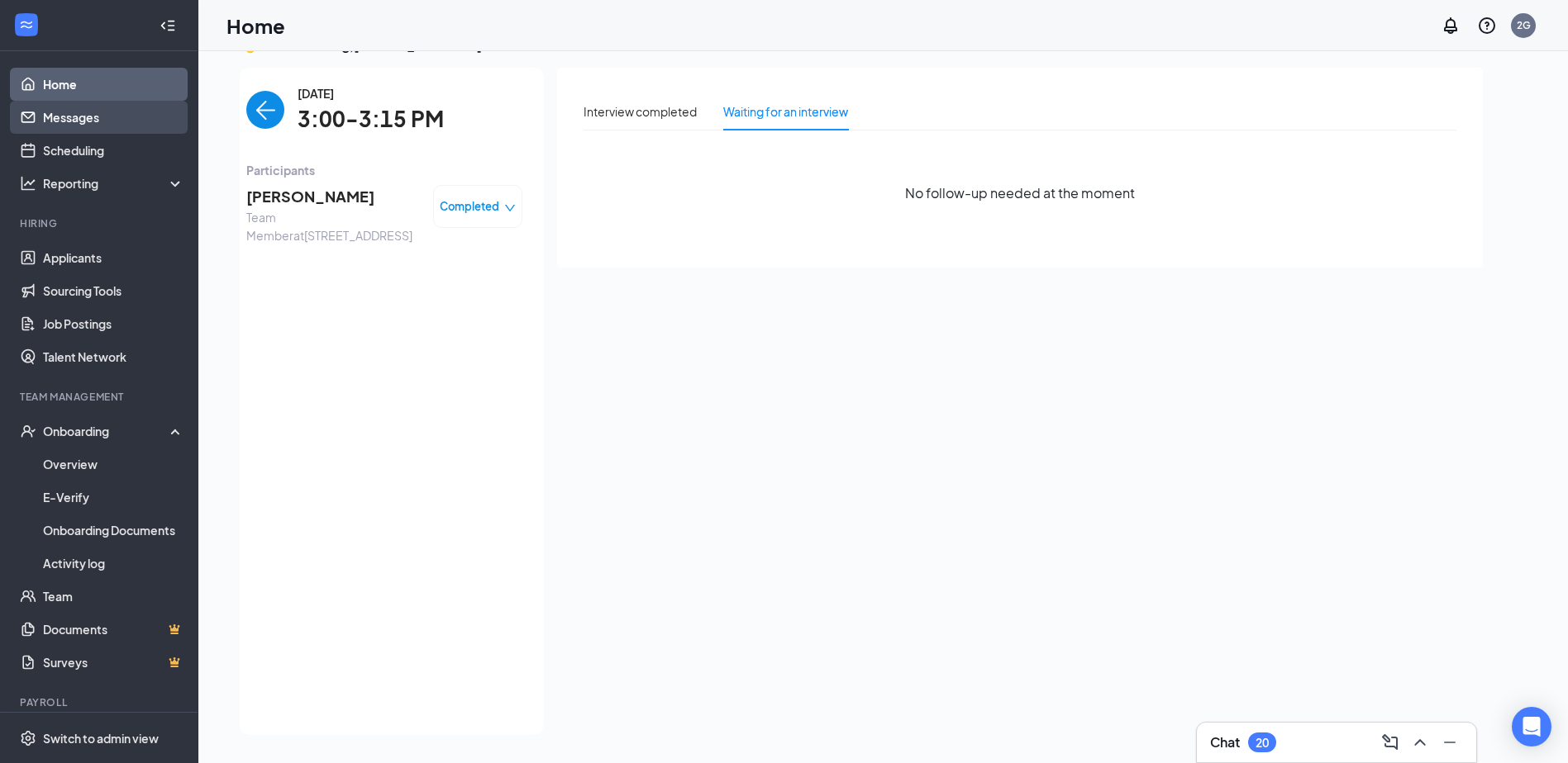
click at [115, 111] on link "Messages" at bounding box center [113, 117] width 142 height 33
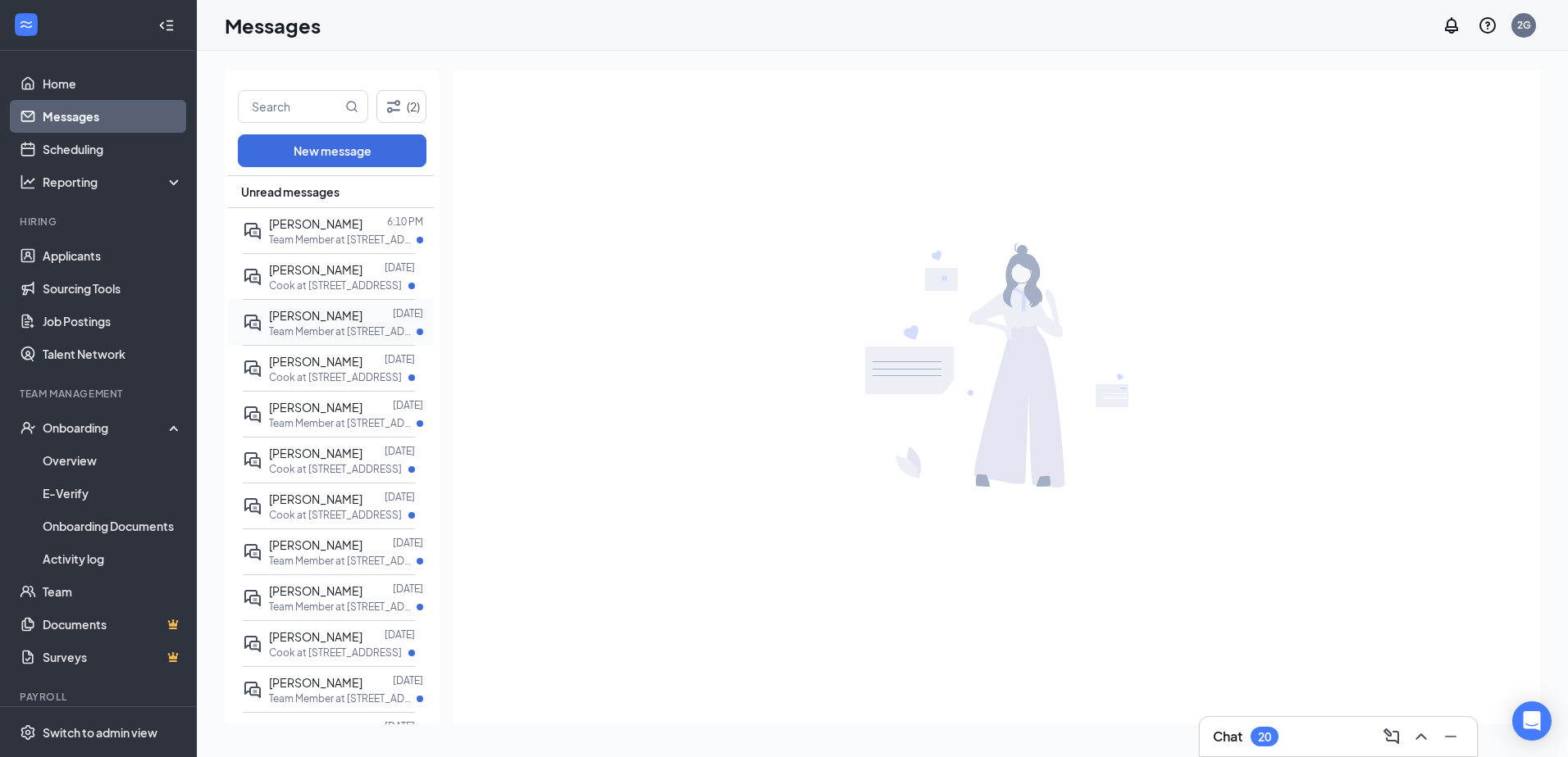
click at [305, 318] on span "Lynn howard" at bounding box center [316, 316] width 94 height 15
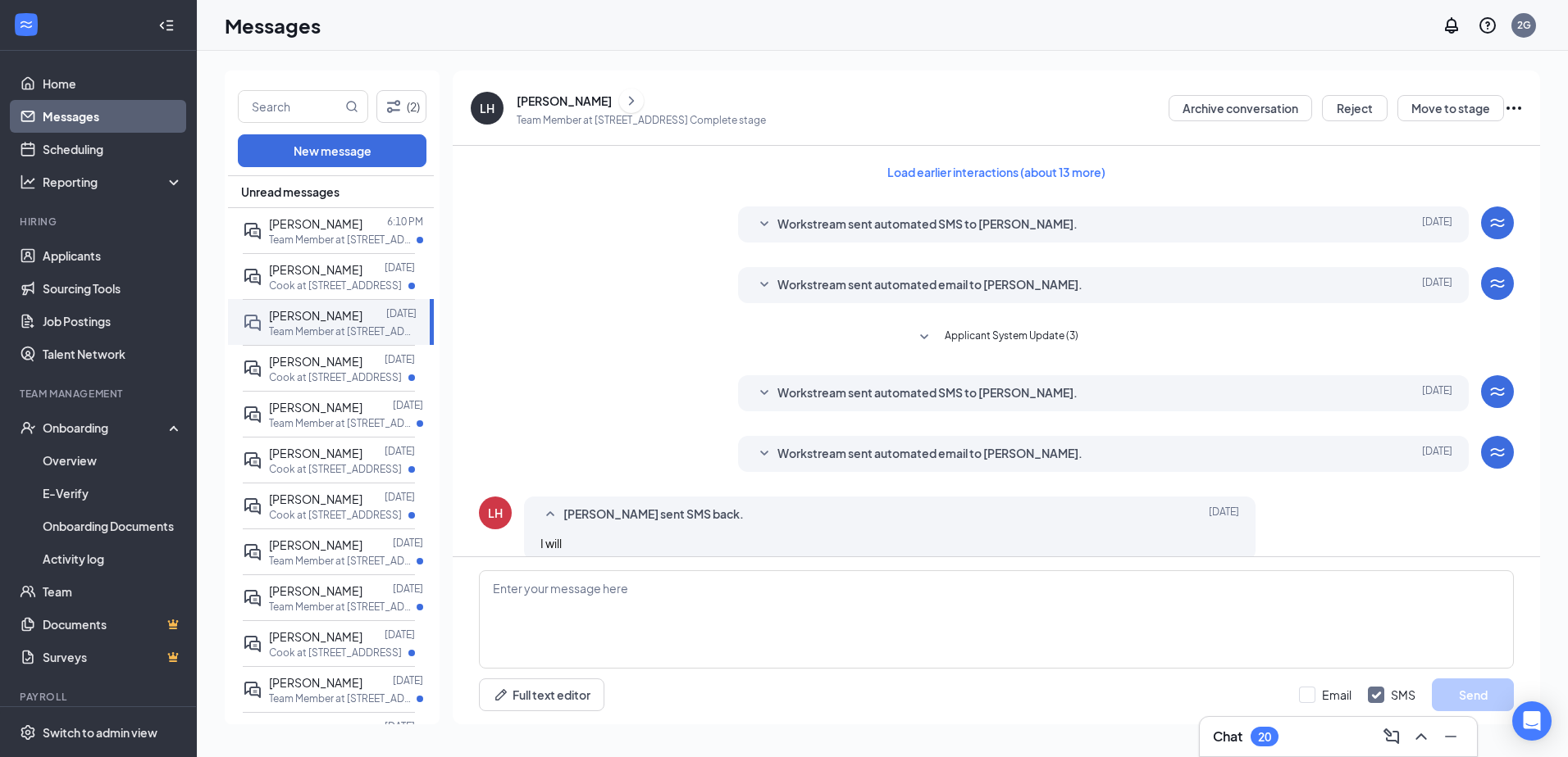
scroll to position [198, 0]
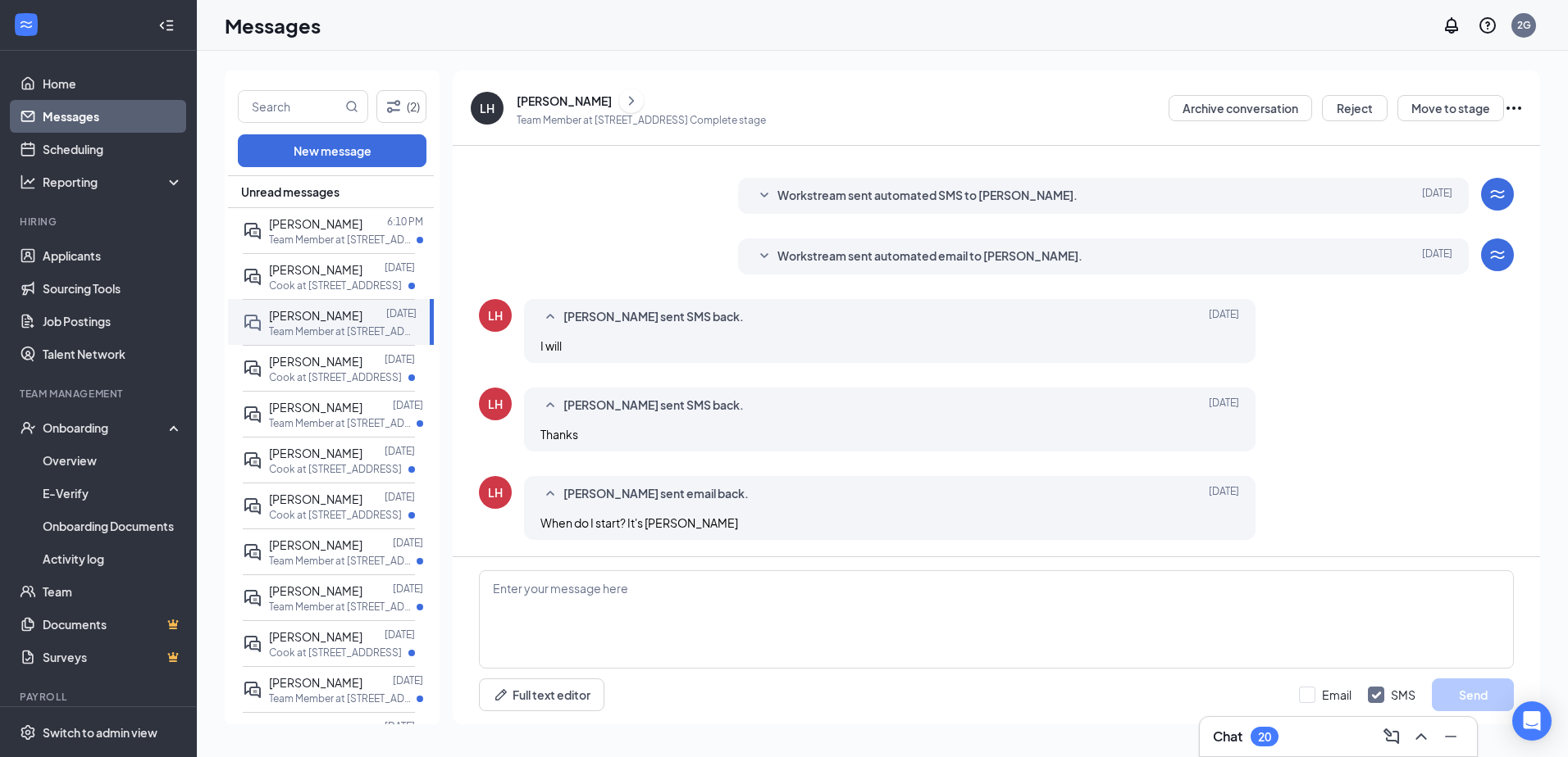
click at [787, 523] on div "When do I start? It's lynn hiward" at bounding box center [889, 523] width 698 height 18
